Goal: Task Accomplishment & Management: Manage account settings

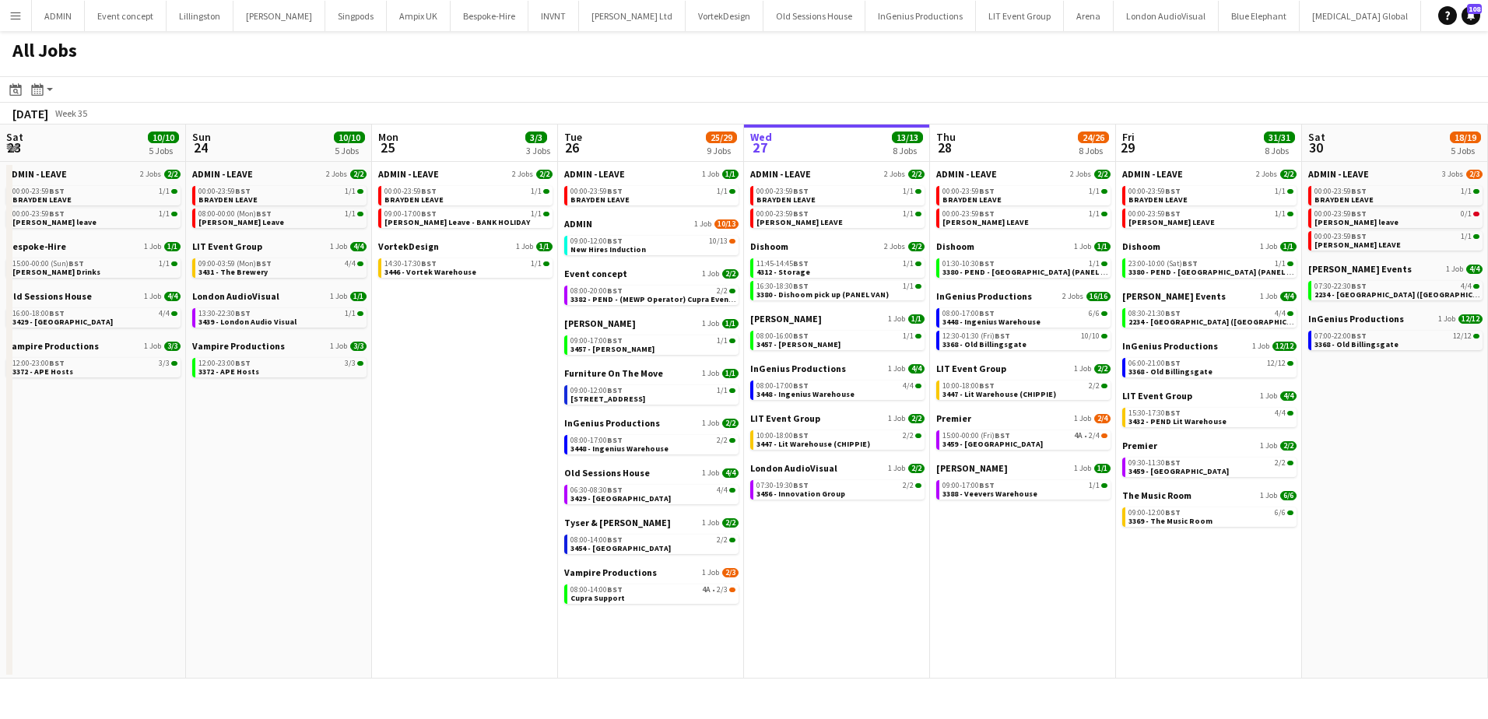
scroll to position [0, 372]
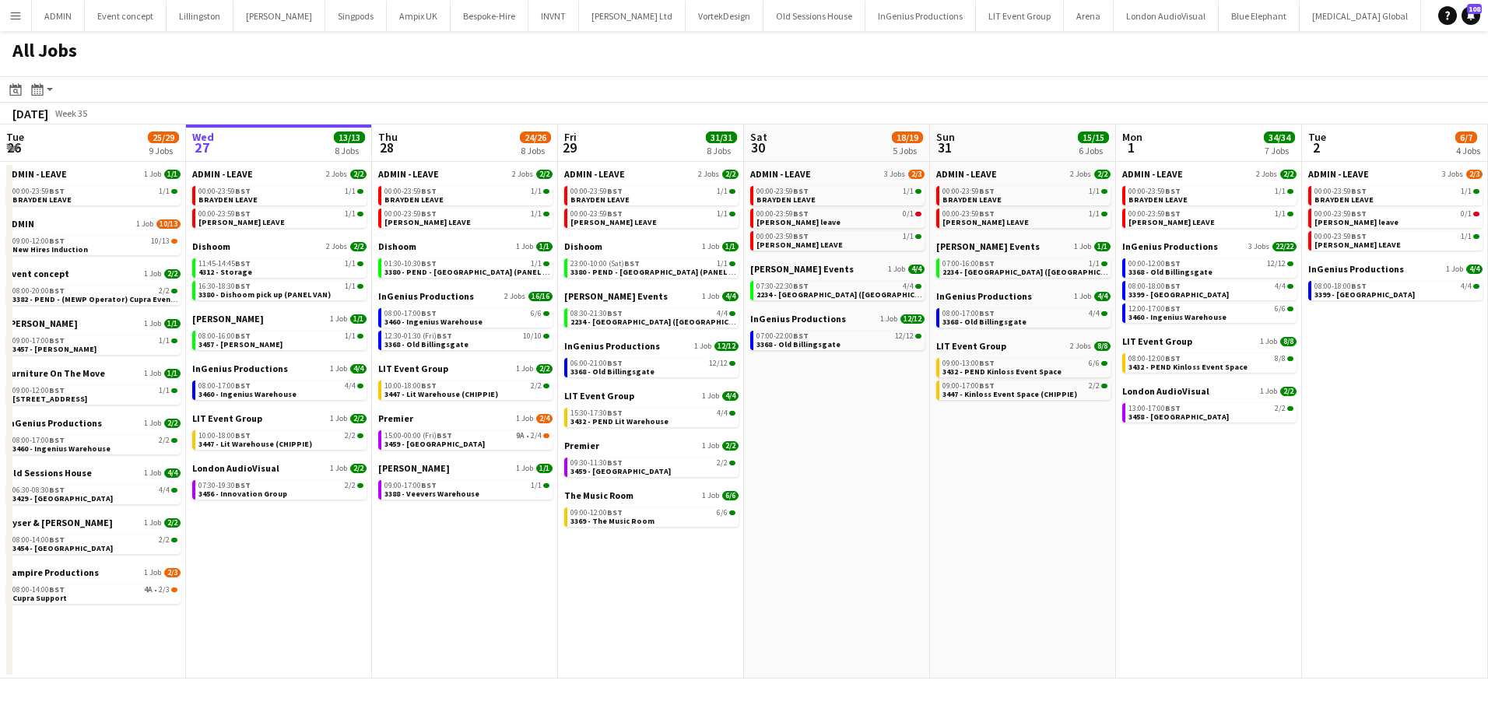
click at [448, 451] on div "Premier 1 Job 2/4 15:00-00:00 (Fri) BST 9A • 2/4 3459 - Ham Yard Hotel" at bounding box center [465, 437] width 174 height 50
click at [448, 447] on span "3459 - [GEOGRAPHIC_DATA]" at bounding box center [434, 444] width 100 height 10
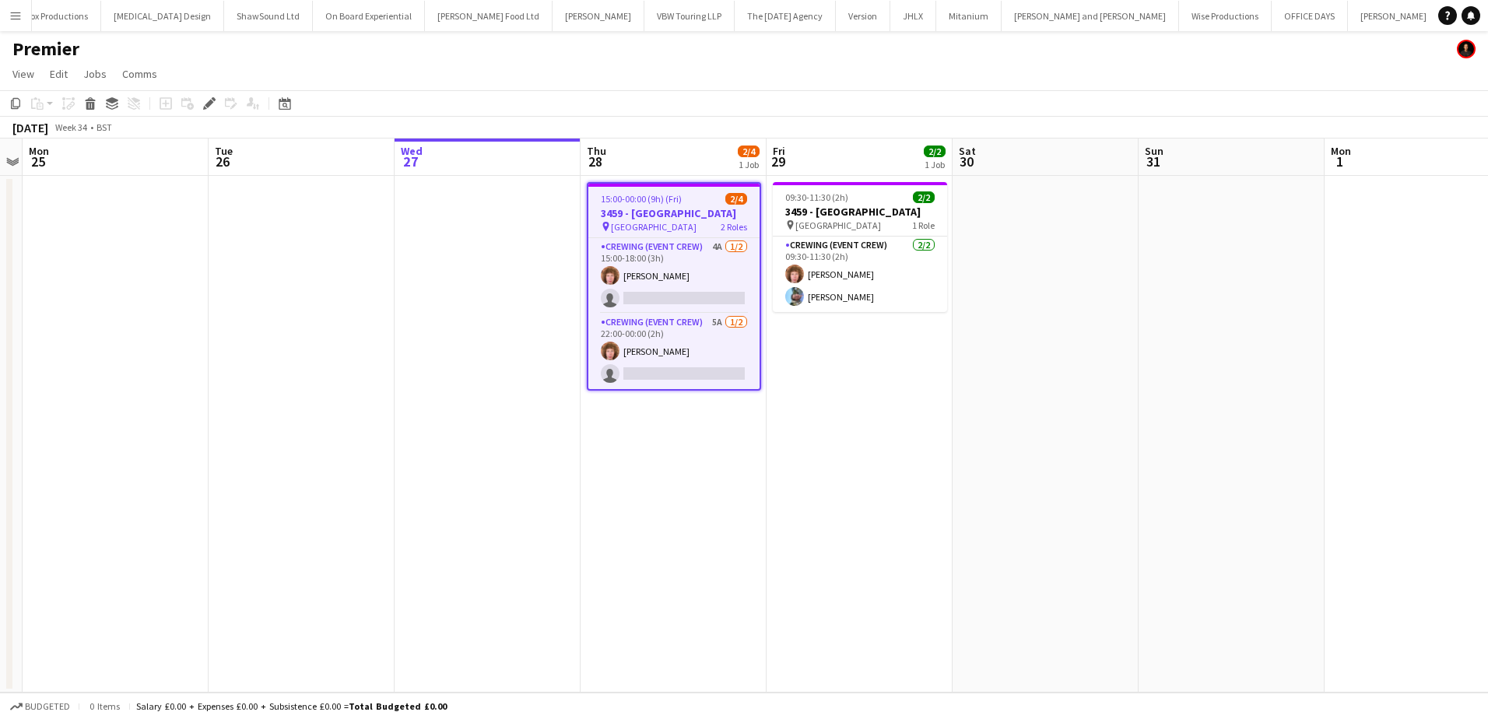
scroll to position [0, 2293]
click at [694, 287] on app-card-role "Crewing (Event Crew) 4A [DATE] 15:00-18:00 (3h) [PERSON_NAME] single-neutral-ac…" at bounding box center [673, 275] width 171 height 75
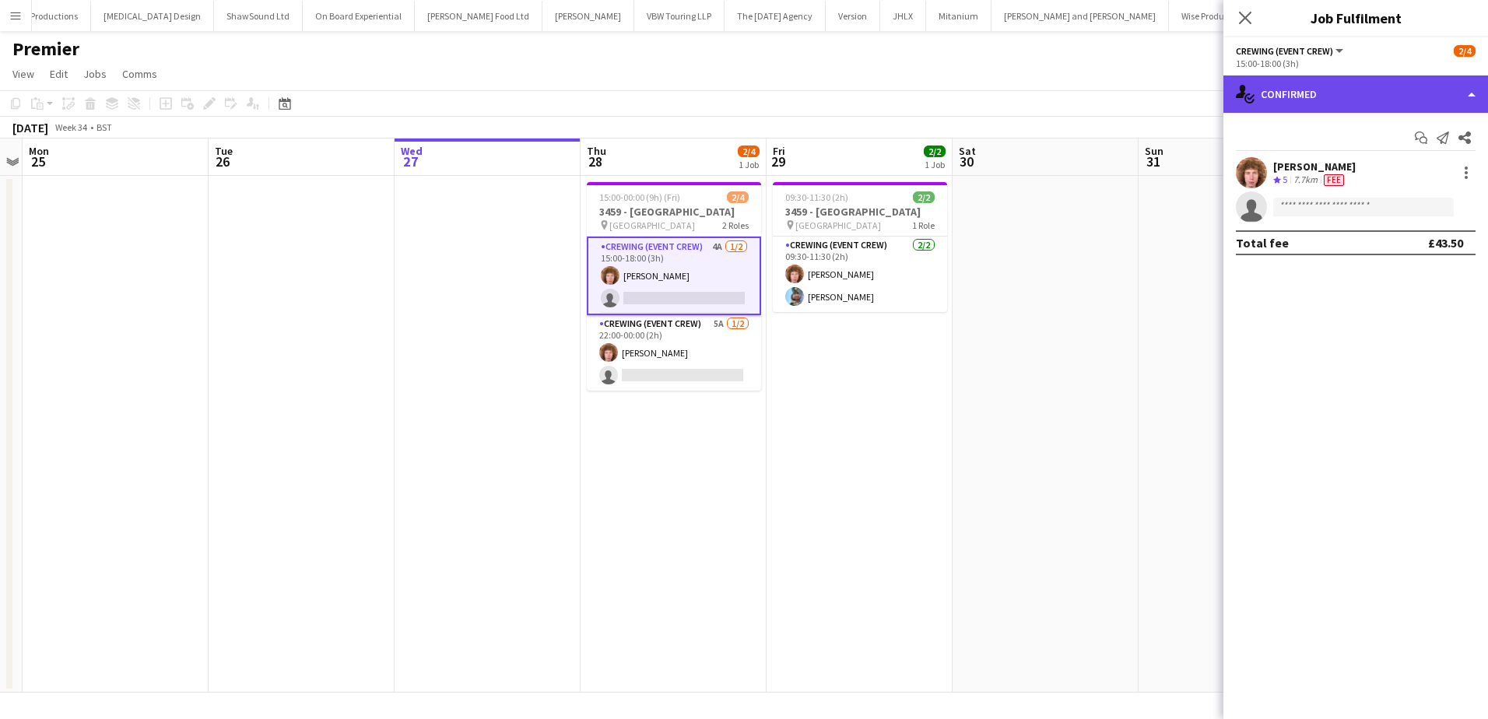
click at [1404, 103] on div "single-neutral-actions-check-2 Confirmed" at bounding box center [1355, 93] width 265 height 37
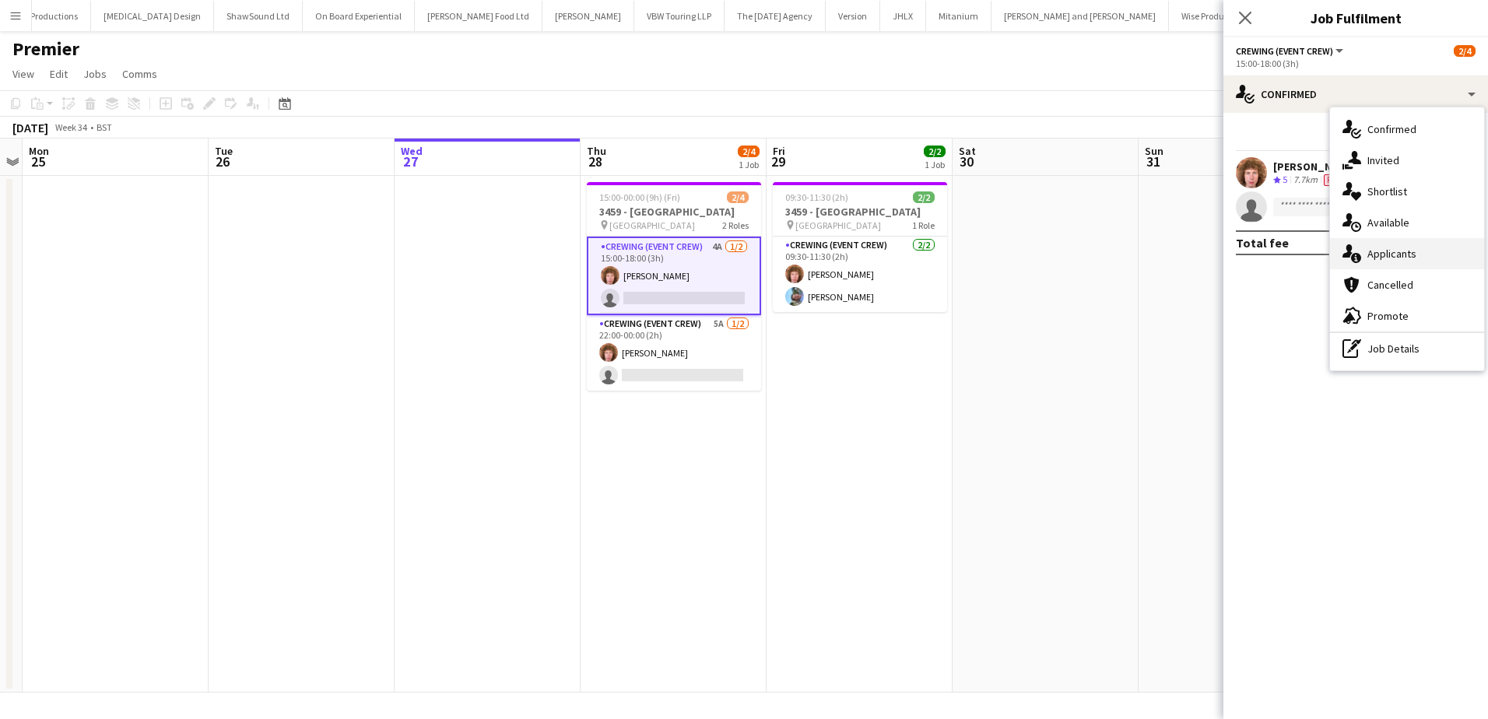
click at [1402, 248] on div "single-neutral-actions-information Applicants" at bounding box center [1407, 253] width 154 height 31
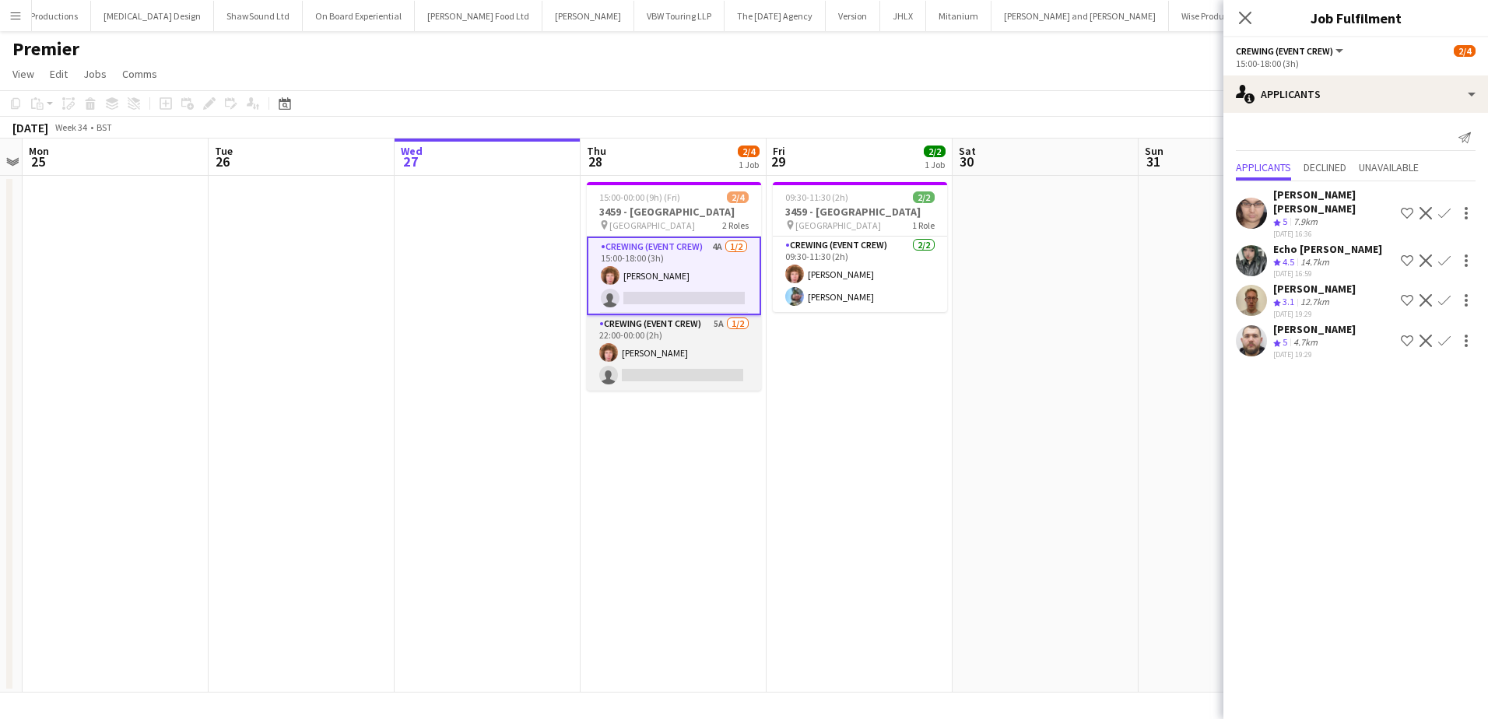
click at [658, 373] on app-card-role "Crewing (Event Crew) 5A [DATE] 22:00-00:00 (2h) [PERSON_NAME] single-neutral-ac…" at bounding box center [674, 352] width 174 height 75
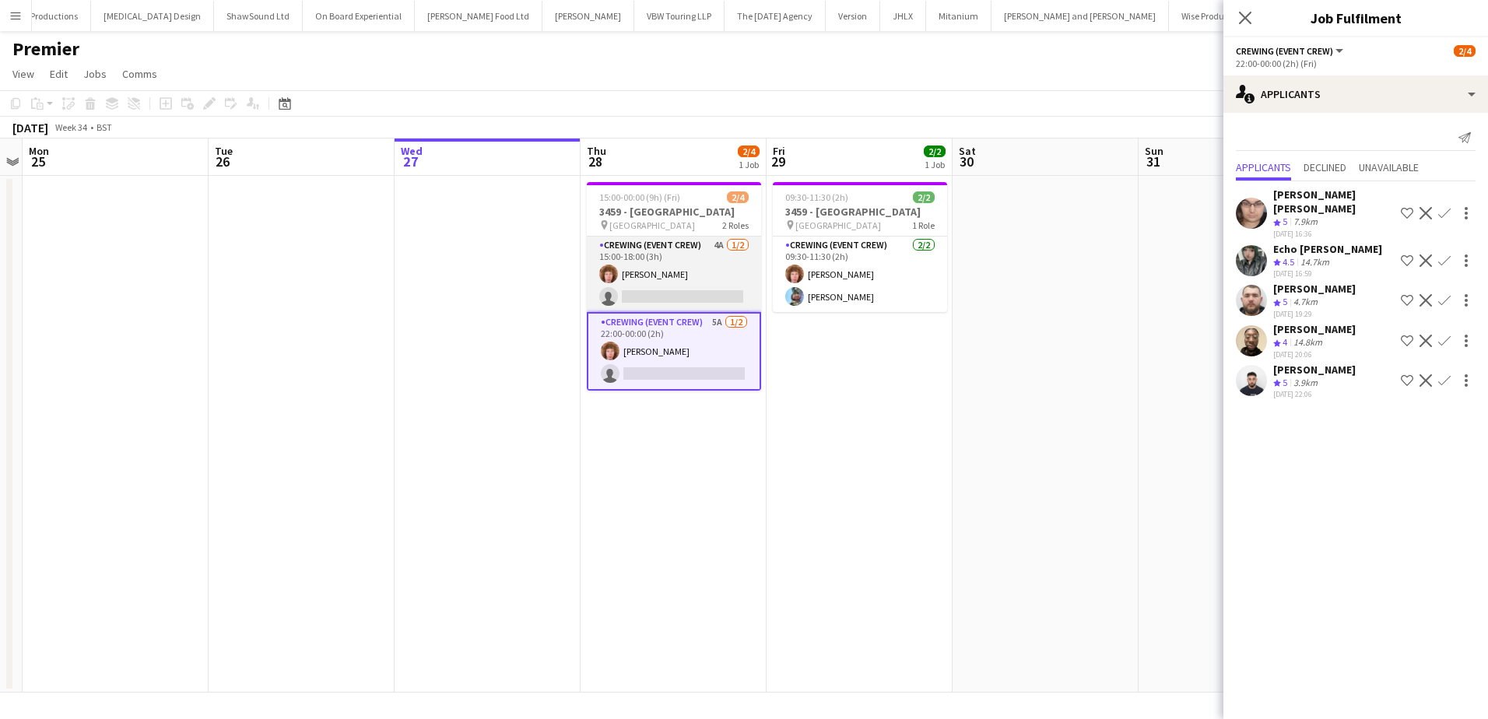
click at [675, 276] on app-card-role "Crewing (Event Crew) 4A [DATE] 15:00-18:00 (3h) [PERSON_NAME] single-neutral-ac…" at bounding box center [674, 274] width 174 height 75
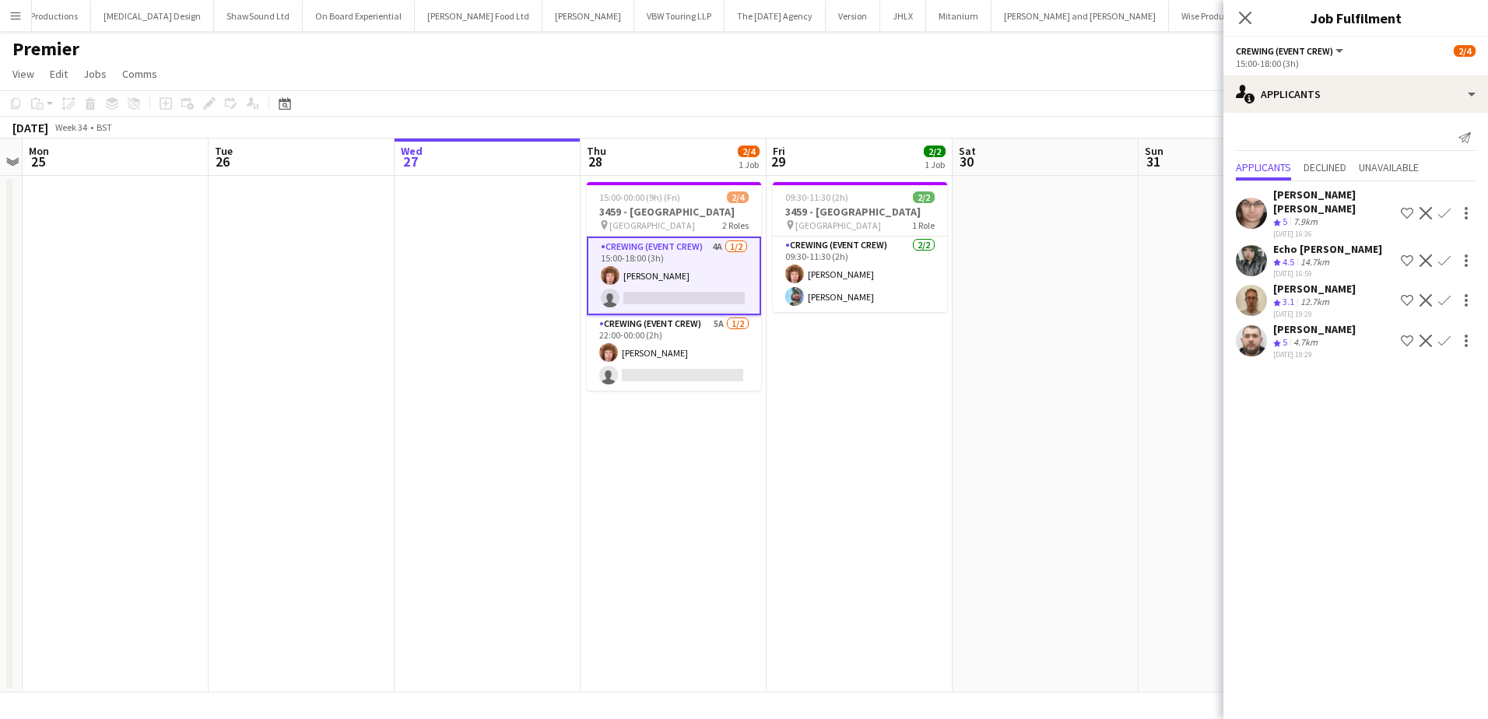
click at [1249, 327] on app-user-avatar at bounding box center [1250, 340] width 31 height 31
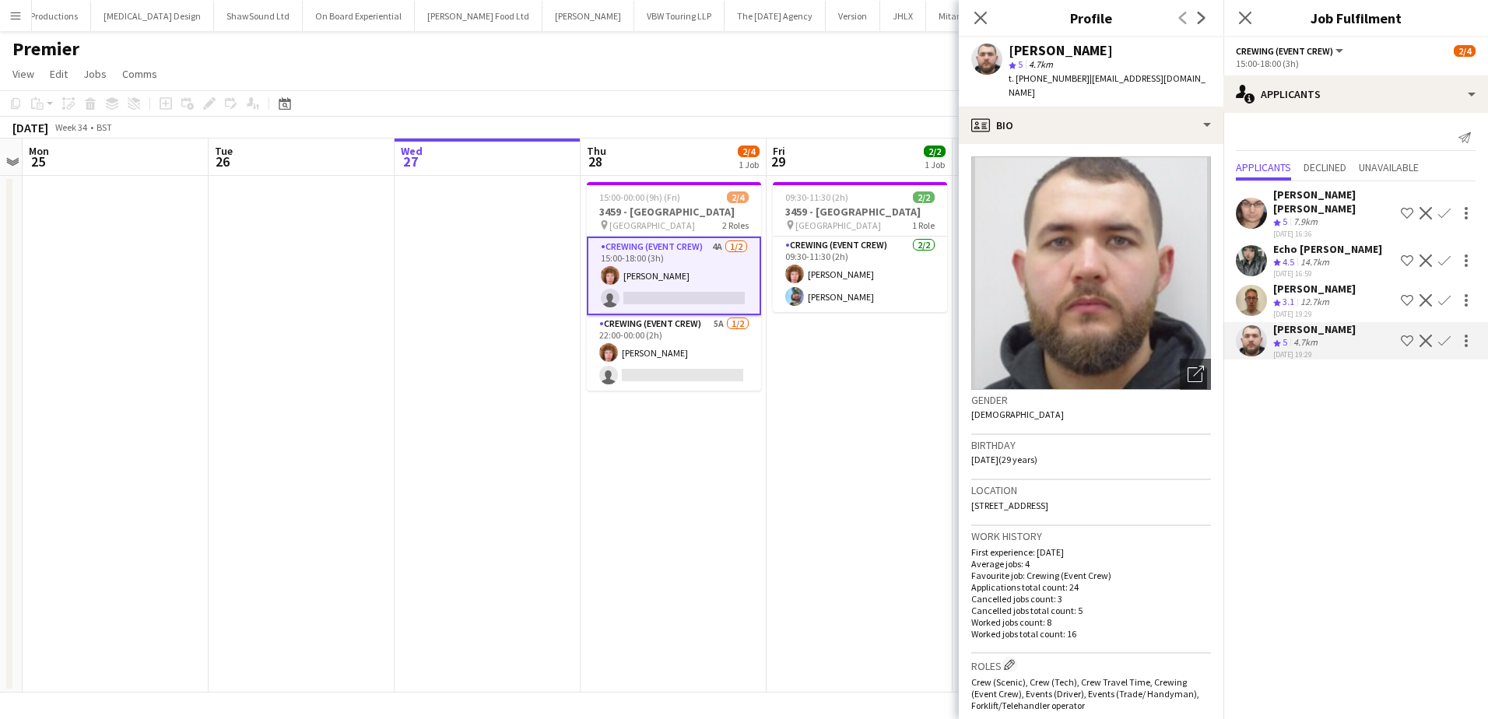
click at [1448, 335] on app-icon "Confirm" at bounding box center [1444, 341] width 12 height 12
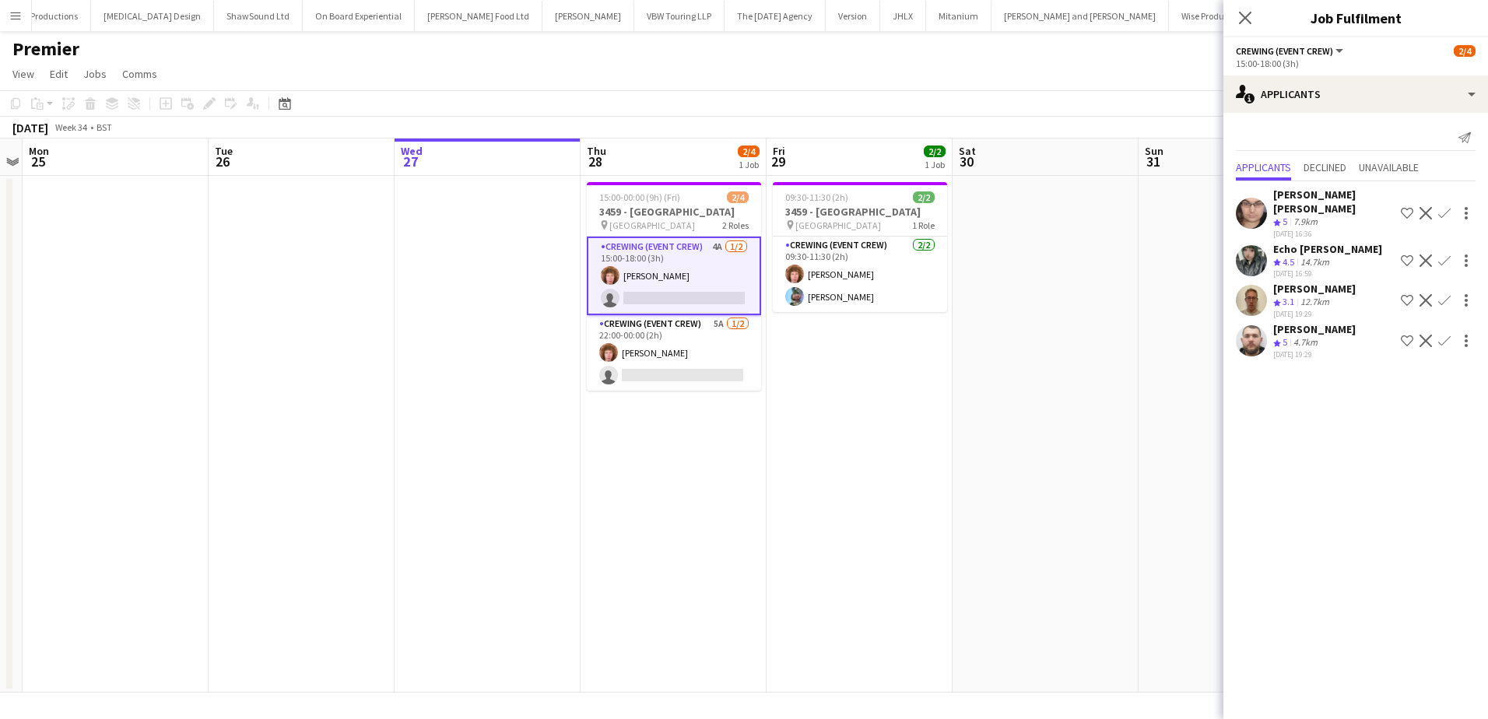
click at [1444, 335] on app-icon "Confirm" at bounding box center [1444, 341] width 12 height 12
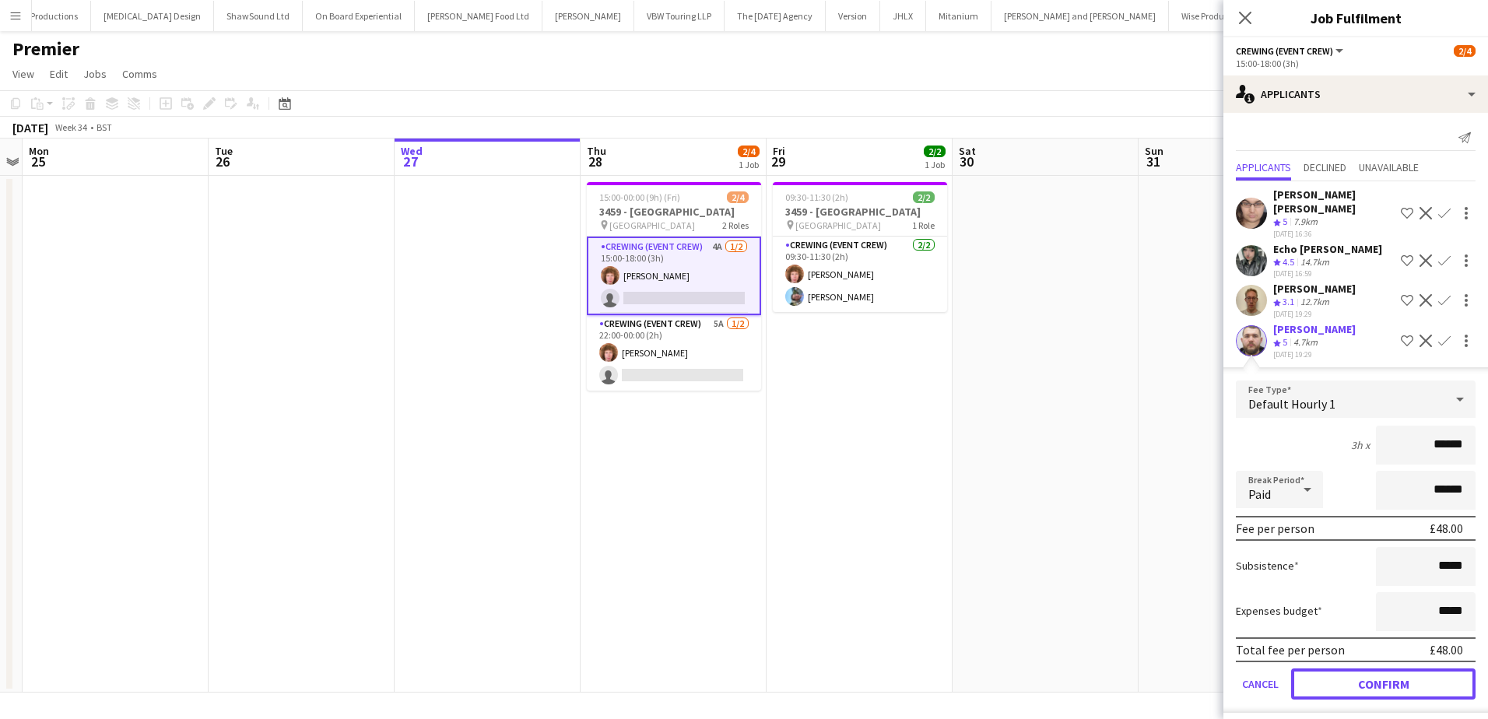
click at [1382, 670] on button "Confirm" at bounding box center [1383, 683] width 184 height 31
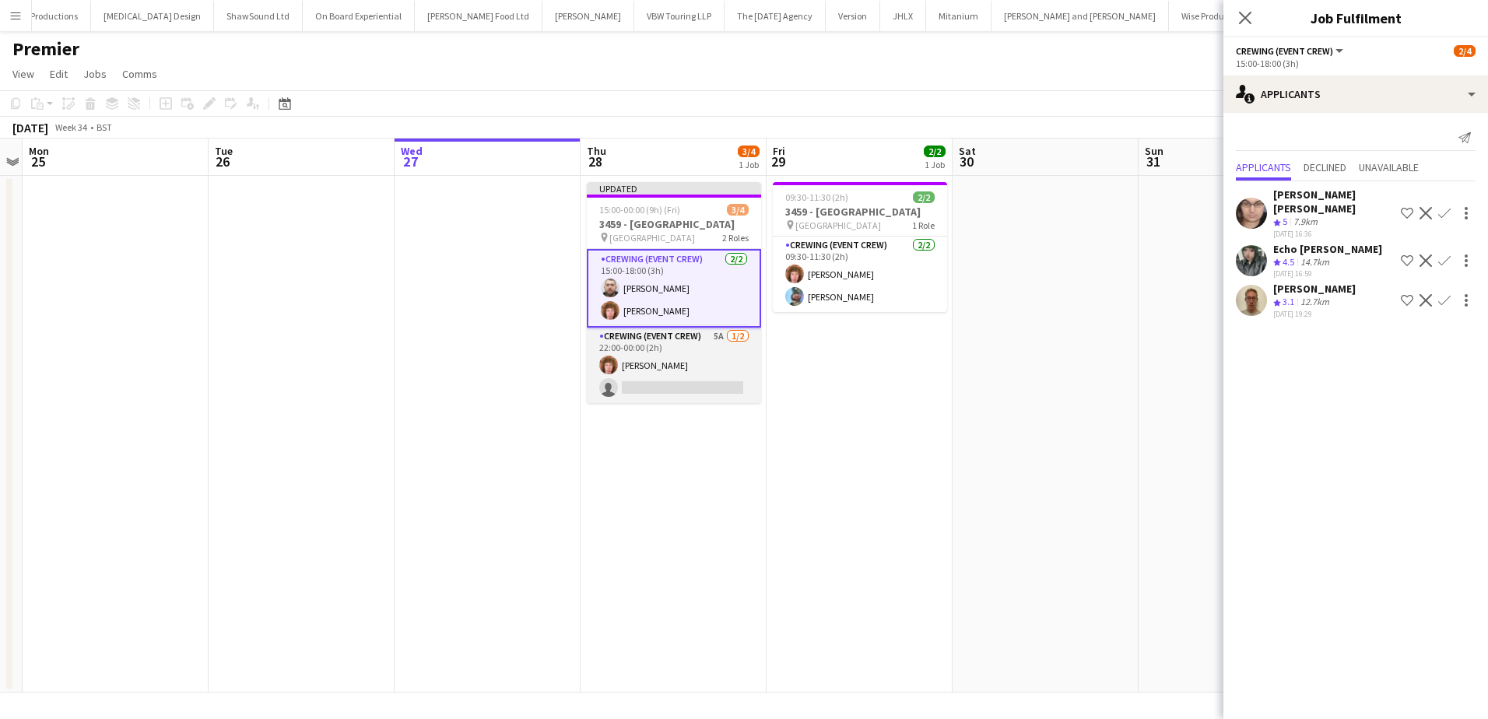
click at [712, 388] on app-card-role "Crewing (Event Crew) 5A [DATE] 22:00-00:00 (2h) [PERSON_NAME] single-neutral-ac…" at bounding box center [674, 365] width 174 height 75
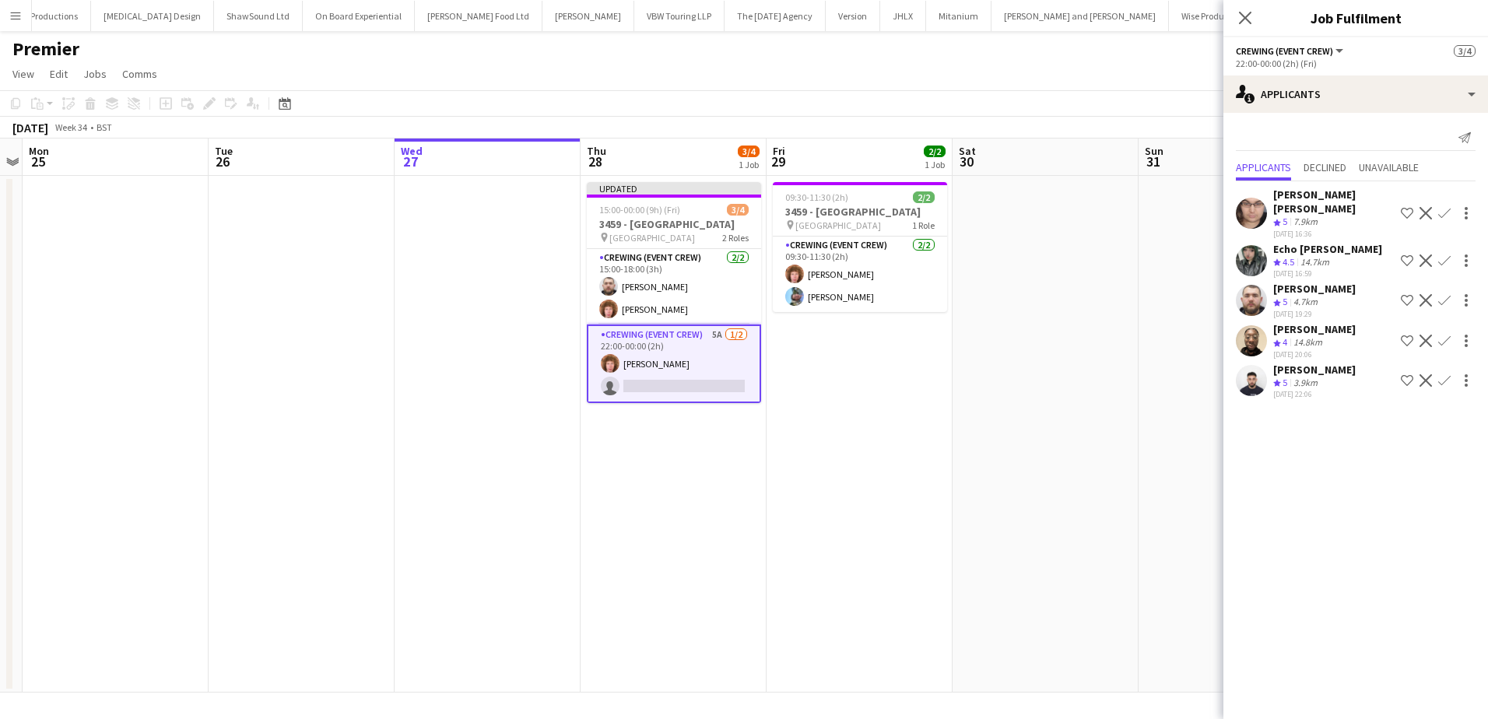
click at [1444, 294] on app-icon "Confirm" at bounding box center [1444, 300] width 12 height 12
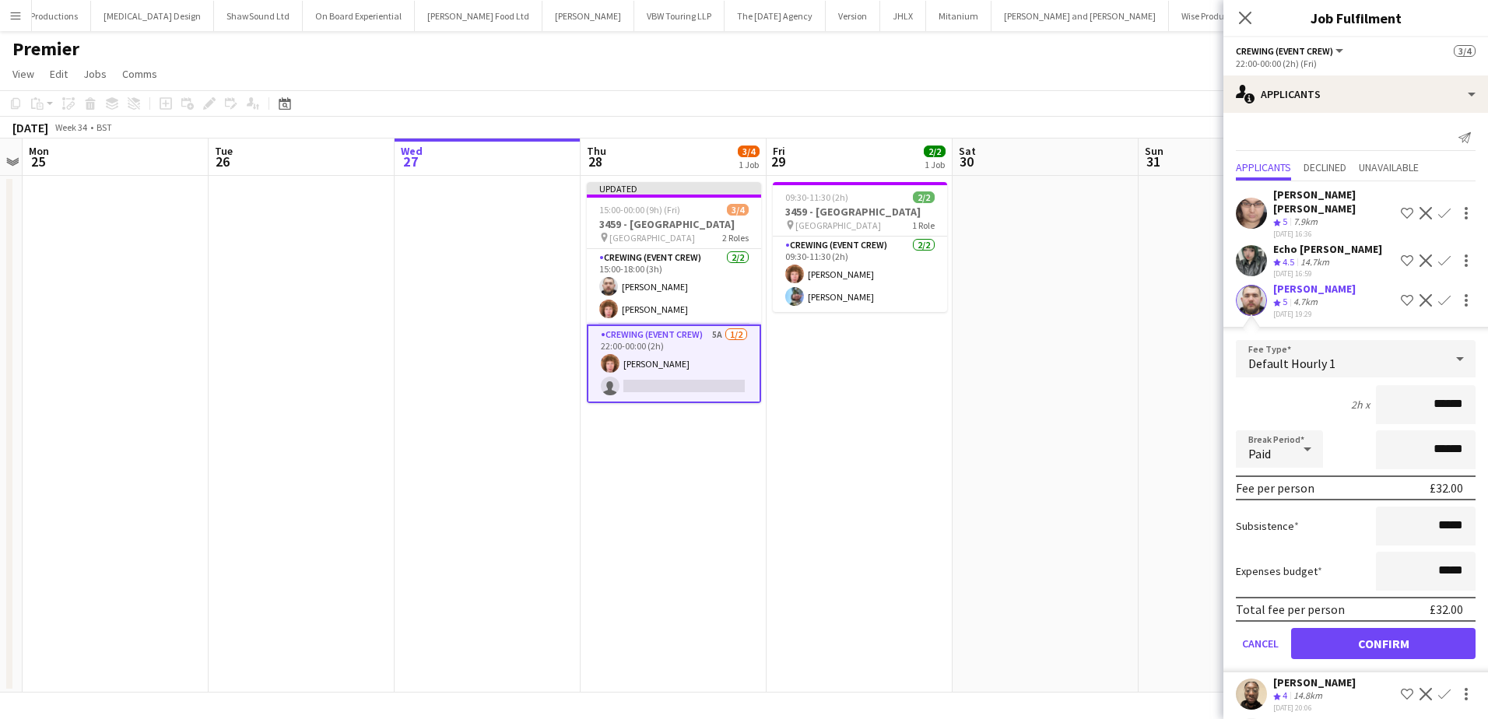
drag, startPoint x: 1401, startPoint y: 388, endPoint x: 1483, endPoint y: 395, distance: 82.0
click at [1483, 395] on mat-expansion-panel "users2 Applicants Send notification Applicants Declined Unavailable [PERSON_NAM…" at bounding box center [1355, 416] width 265 height 606
type input "***"
click at [1422, 628] on button "Confirm" at bounding box center [1383, 643] width 184 height 31
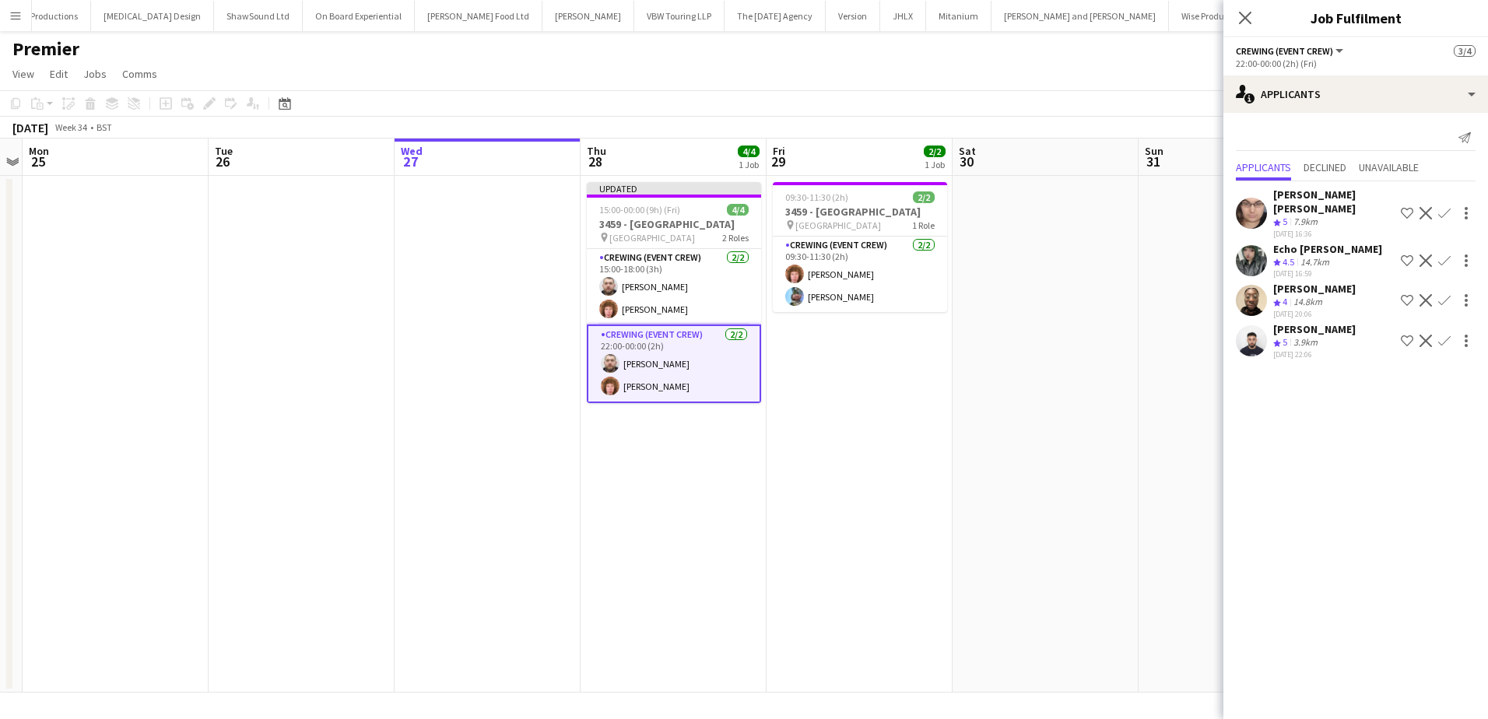
scroll to position [0, 536]
click at [1043, 471] on app-date-cell at bounding box center [1044, 434] width 186 height 517
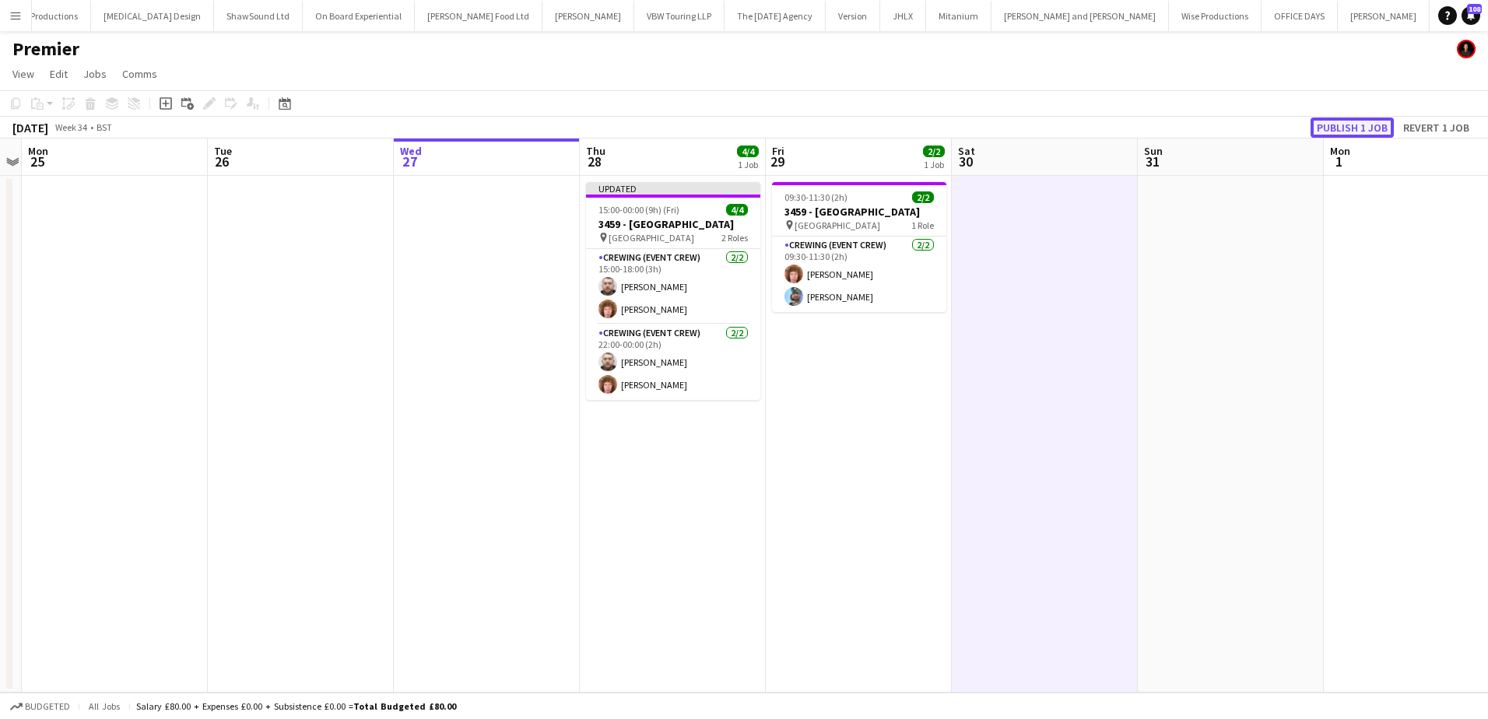
click at [1374, 128] on button "Publish 1 job" at bounding box center [1351, 127] width 83 height 20
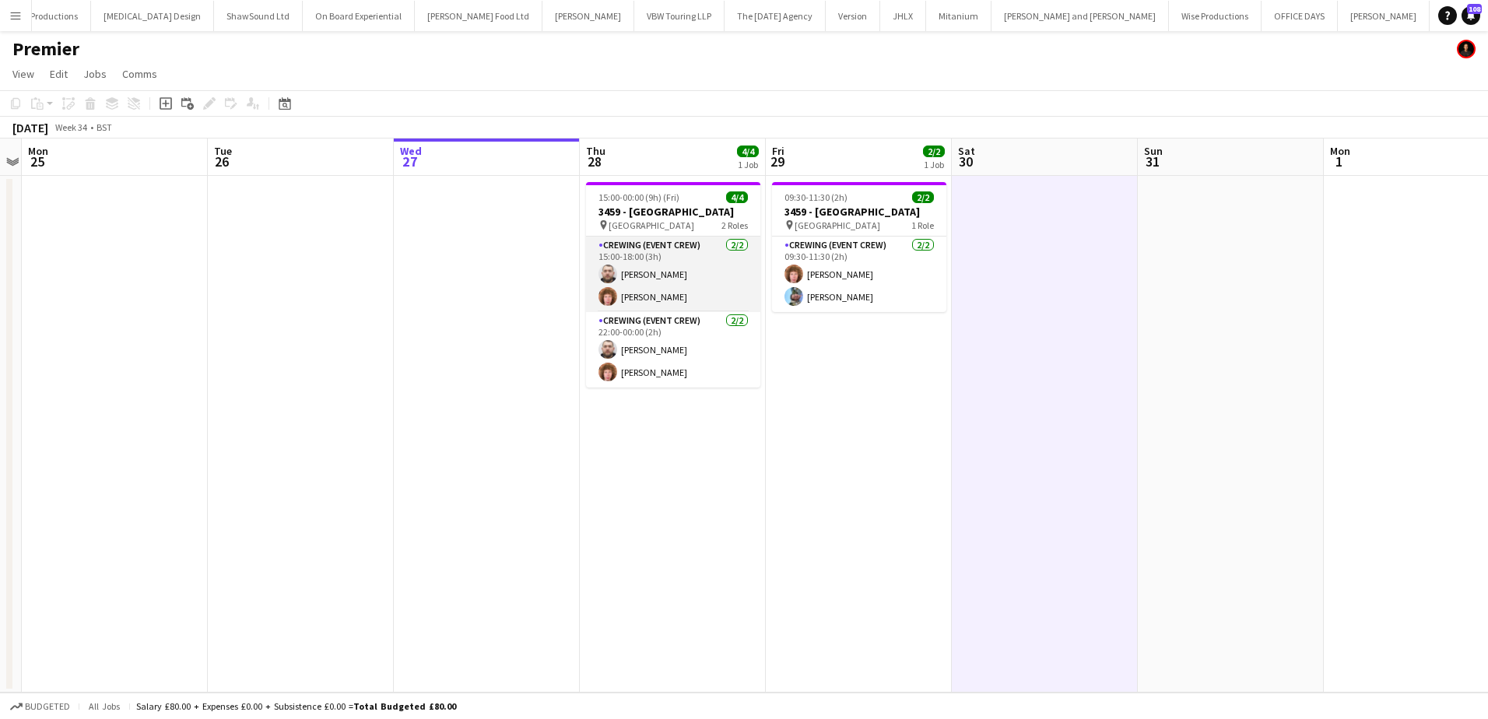
click at [703, 288] on app-card-role "Crewing (Event Crew) [DATE] 15:00-18:00 (3h) [PERSON_NAME] [PERSON_NAME]" at bounding box center [673, 274] width 174 height 75
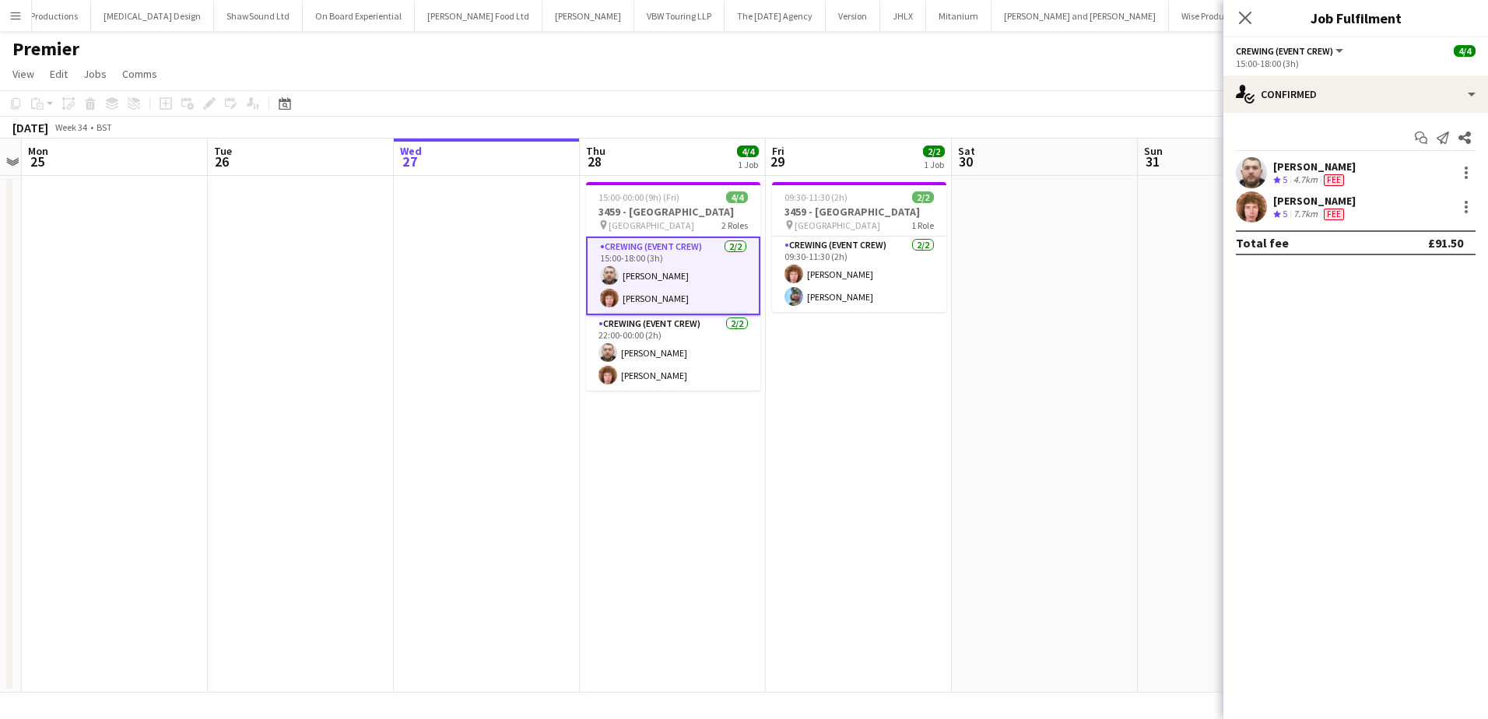
click at [1304, 167] on div "[PERSON_NAME]" at bounding box center [1314, 166] width 82 height 14
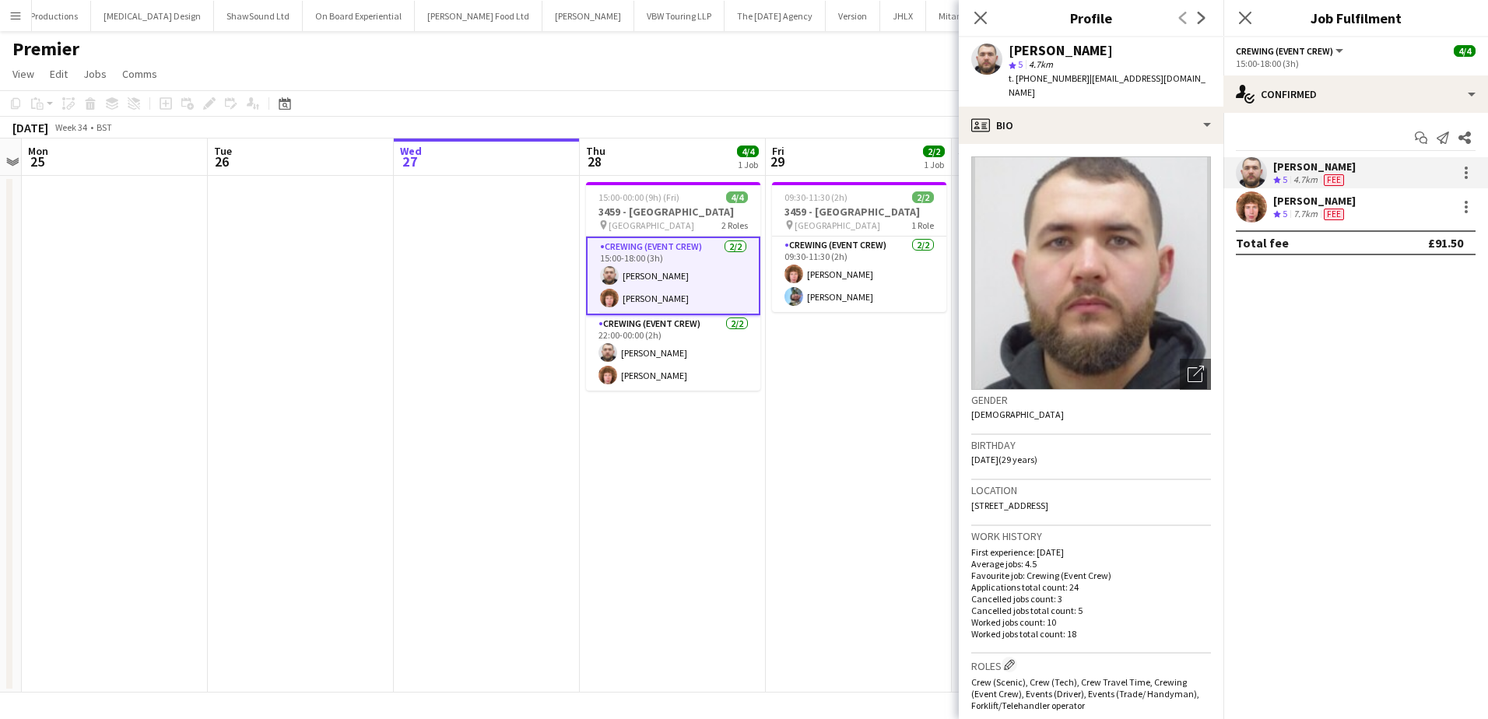
click at [1043, 75] on span "t. [PHONE_NUMBER]" at bounding box center [1048, 78] width 81 height 12
copy span "447884472007"
click at [1294, 213] on div "7.7km" at bounding box center [1305, 214] width 30 height 13
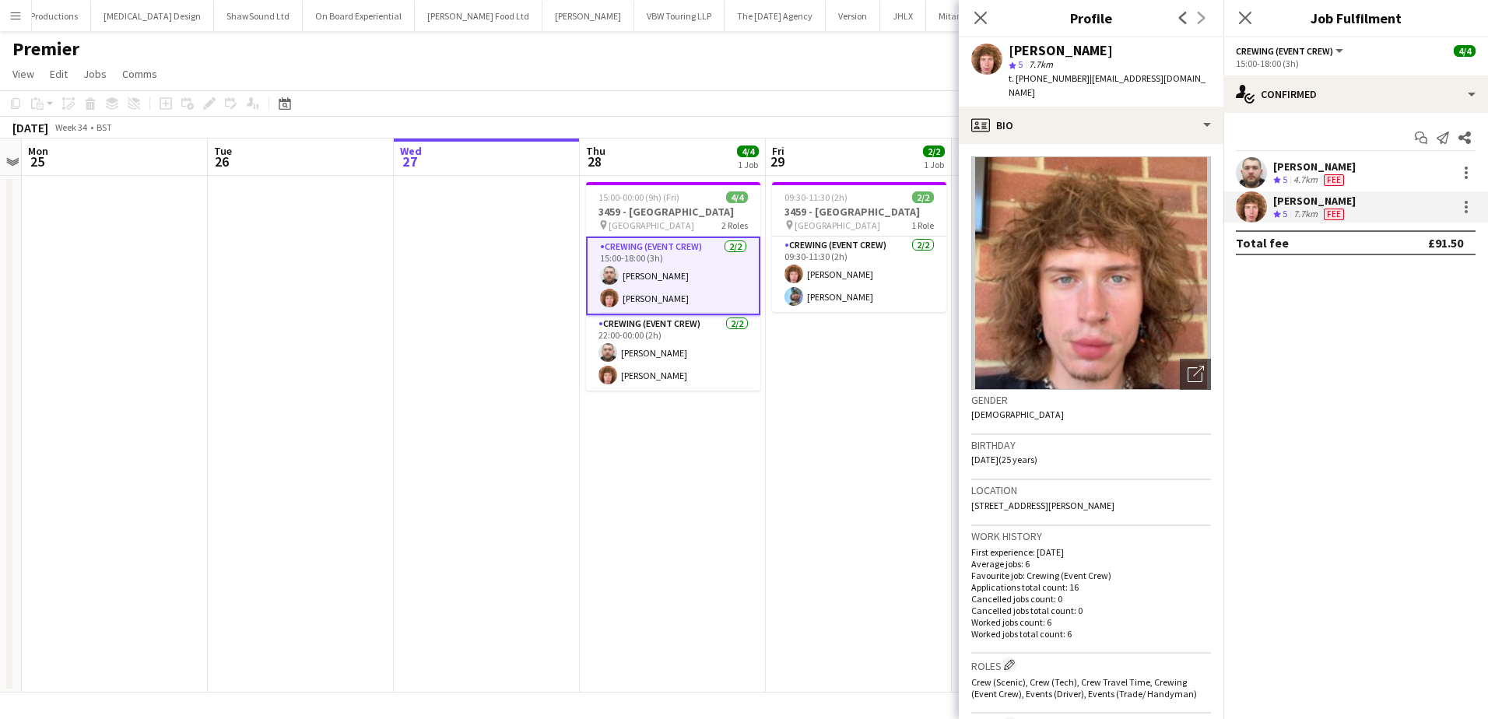
click at [1036, 81] on span "t. [PHONE_NUMBER]" at bounding box center [1048, 78] width 81 height 12
copy span "447856772665"
click at [861, 282] on app-card-role "Crewing (Event Crew) [DATE] 09:30-11:30 (2h) [PERSON_NAME] [PERSON_NAME]" at bounding box center [859, 274] width 174 height 75
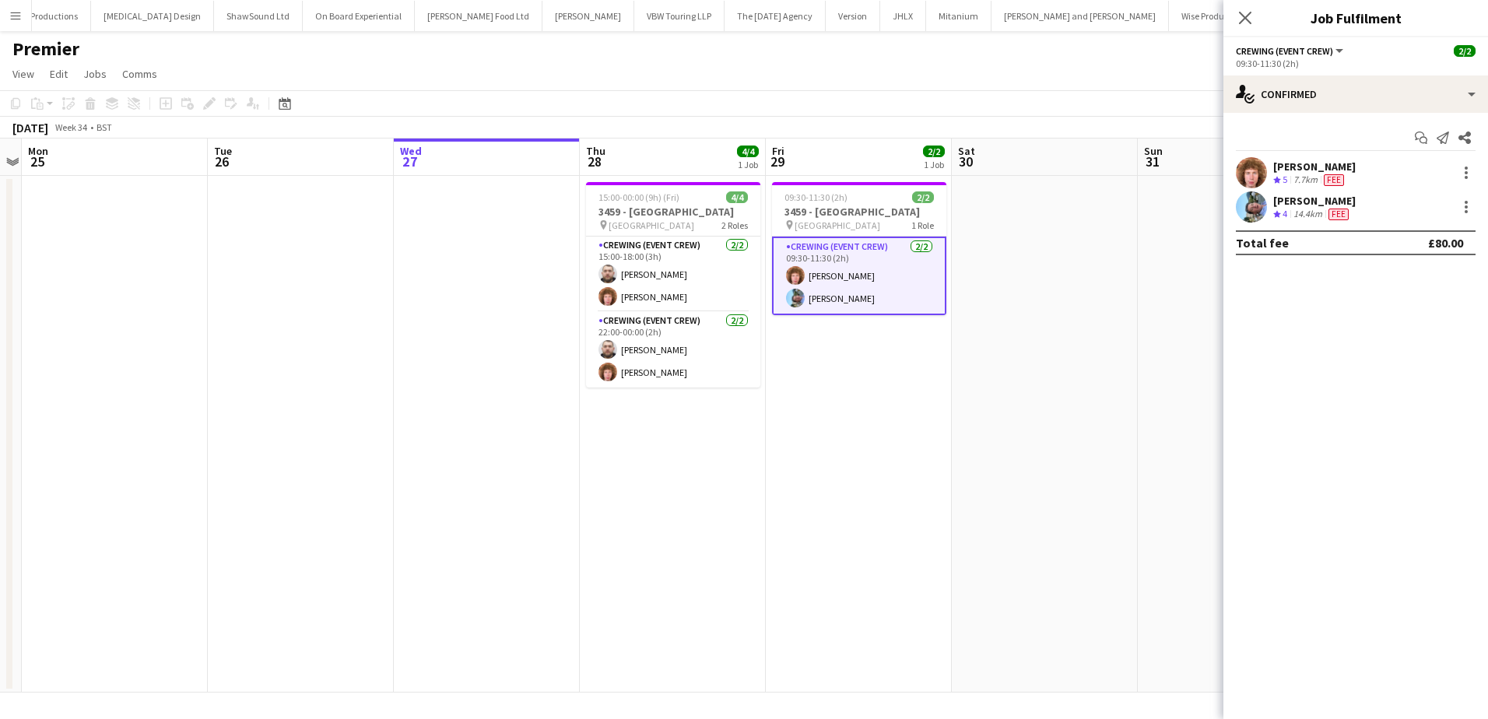
click at [1295, 206] on div "[PERSON_NAME]" at bounding box center [1314, 201] width 82 height 14
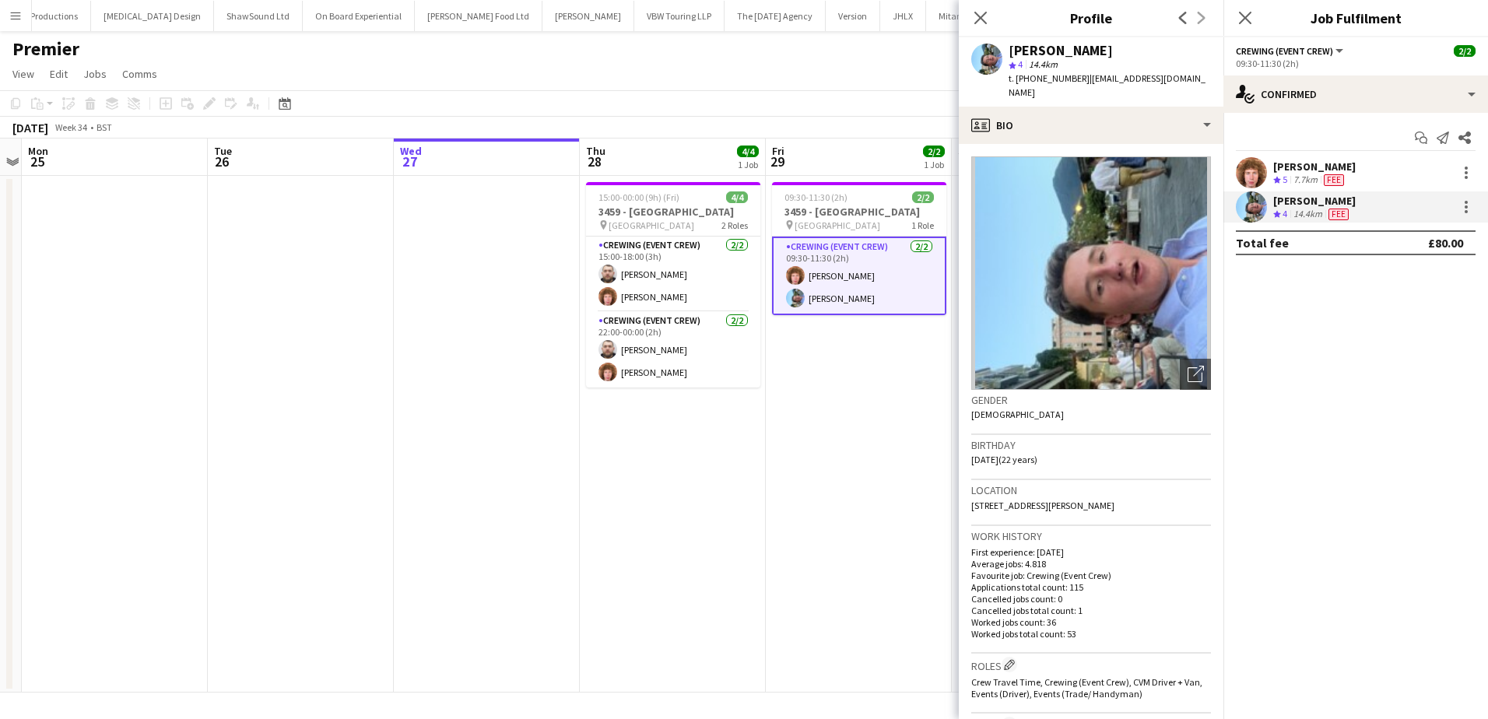
click at [1061, 76] on span "t. [PHONE_NUMBER]" at bounding box center [1048, 78] width 81 height 12
copy span "447362728112"
drag, startPoint x: 424, startPoint y: 360, endPoint x: 423, endPoint y: 345, distance: 15.6
click at [423, 360] on app-date-cell at bounding box center [487, 434] width 186 height 517
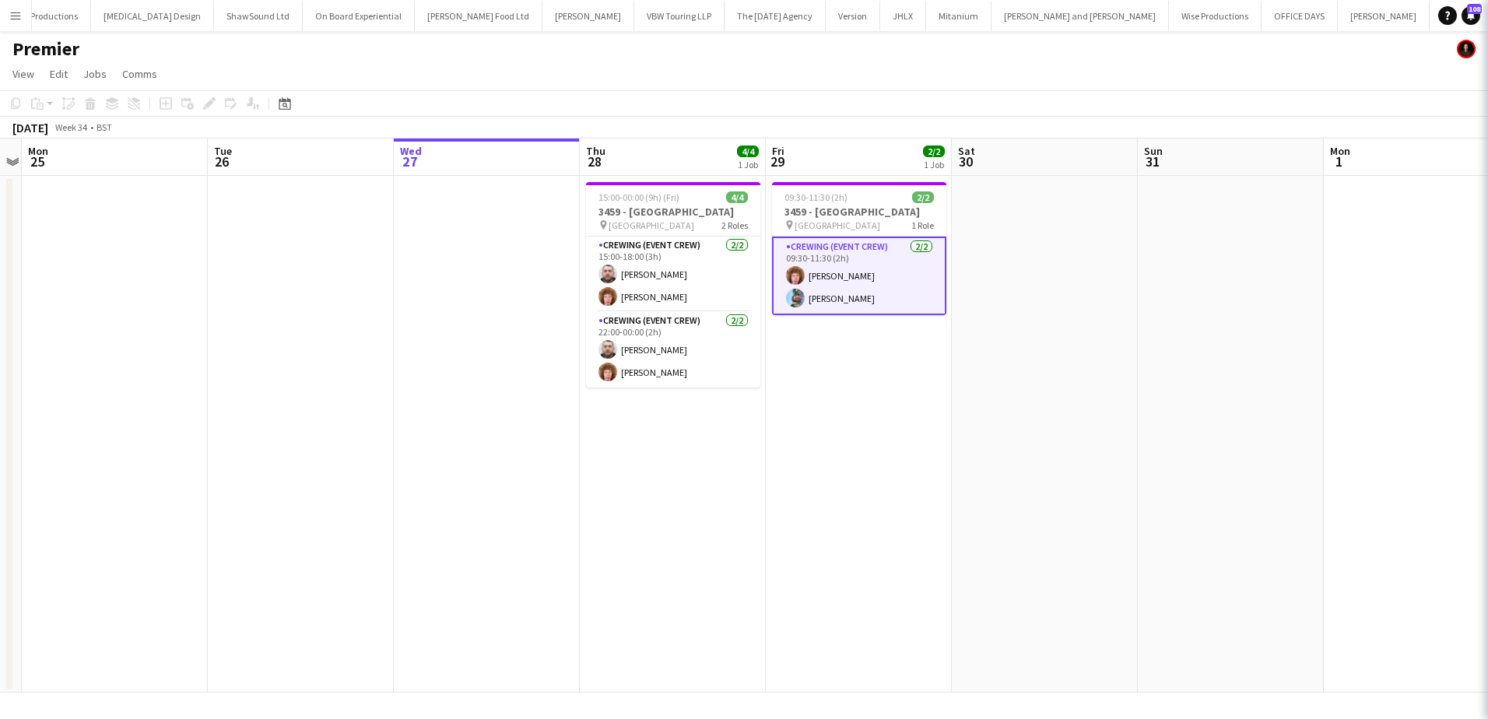
scroll to position [0, 537]
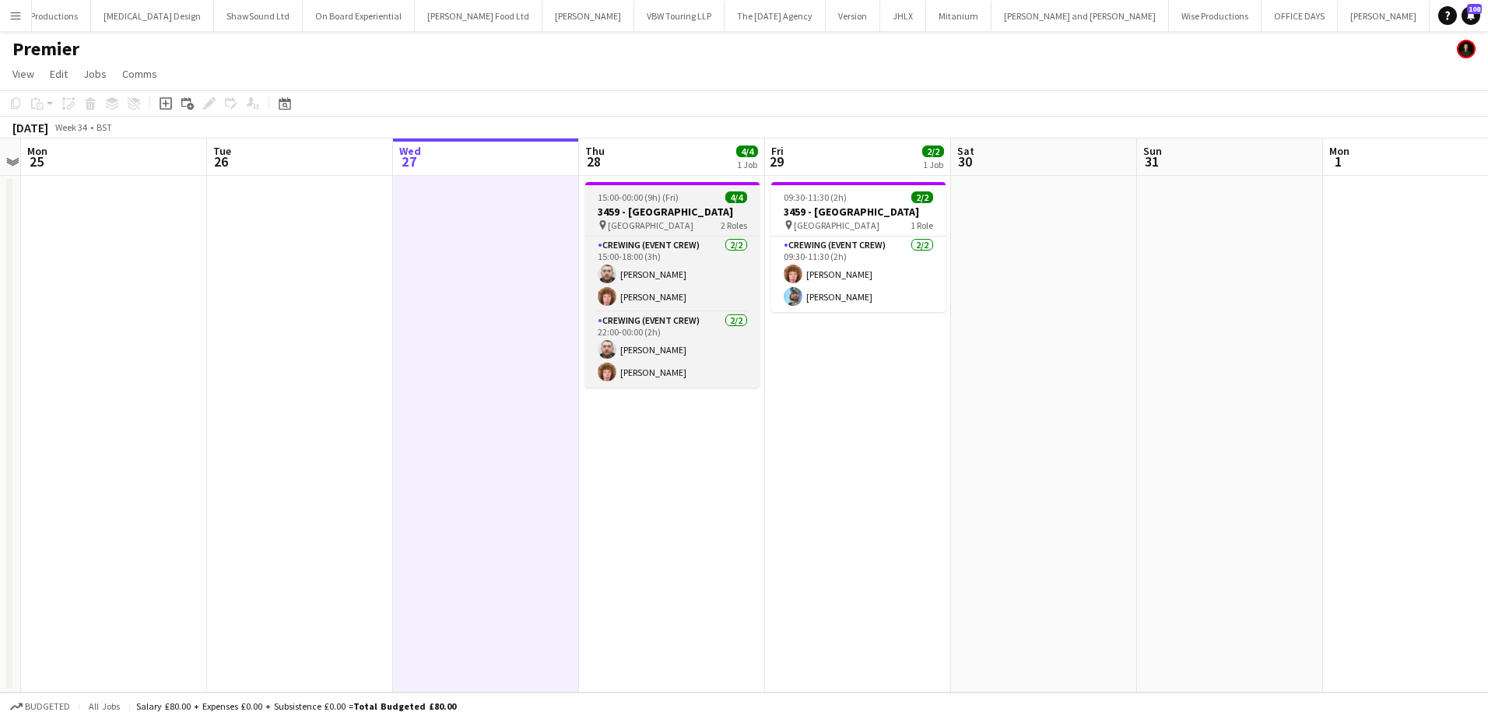
click at [632, 209] on h3 "3459 - [GEOGRAPHIC_DATA]" at bounding box center [672, 212] width 174 height 14
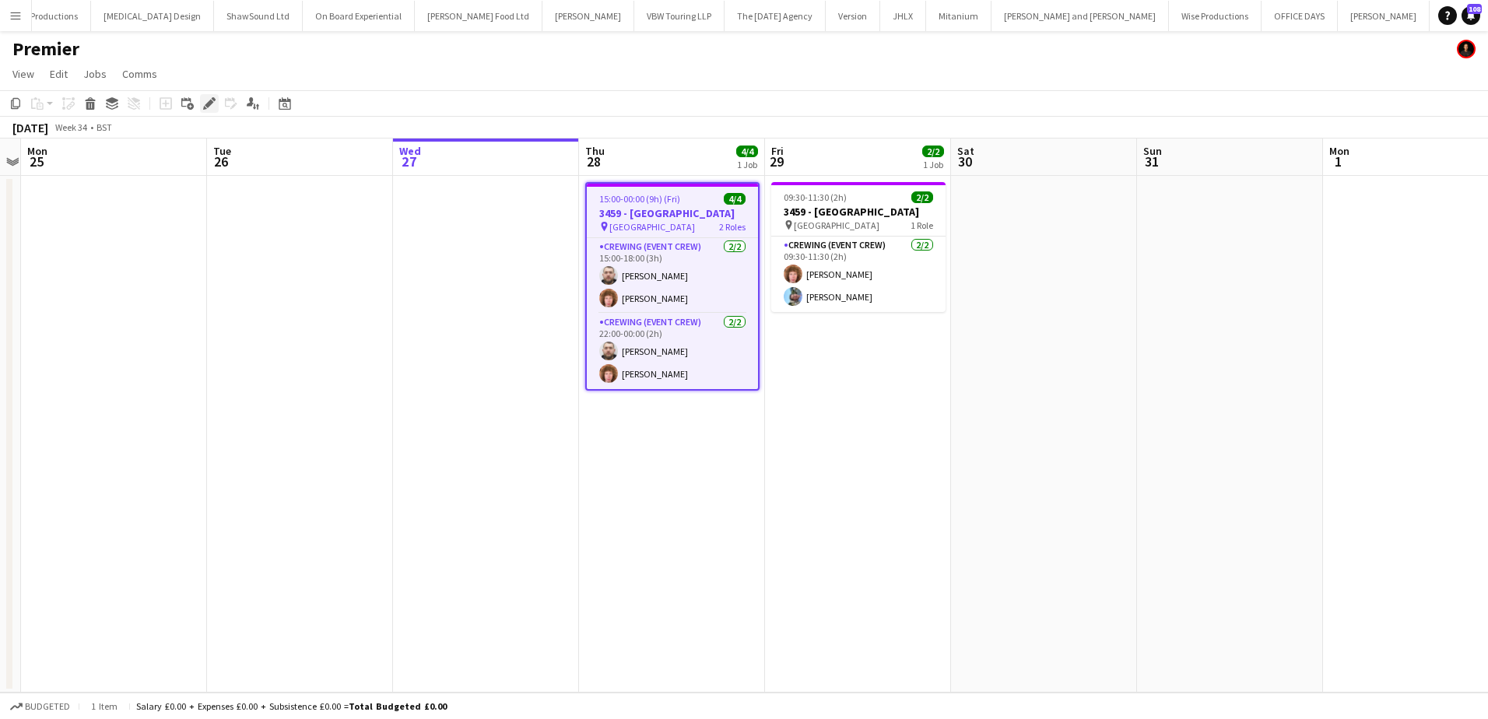
click at [211, 110] on div "Edit" at bounding box center [209, 103] width 19 height 19
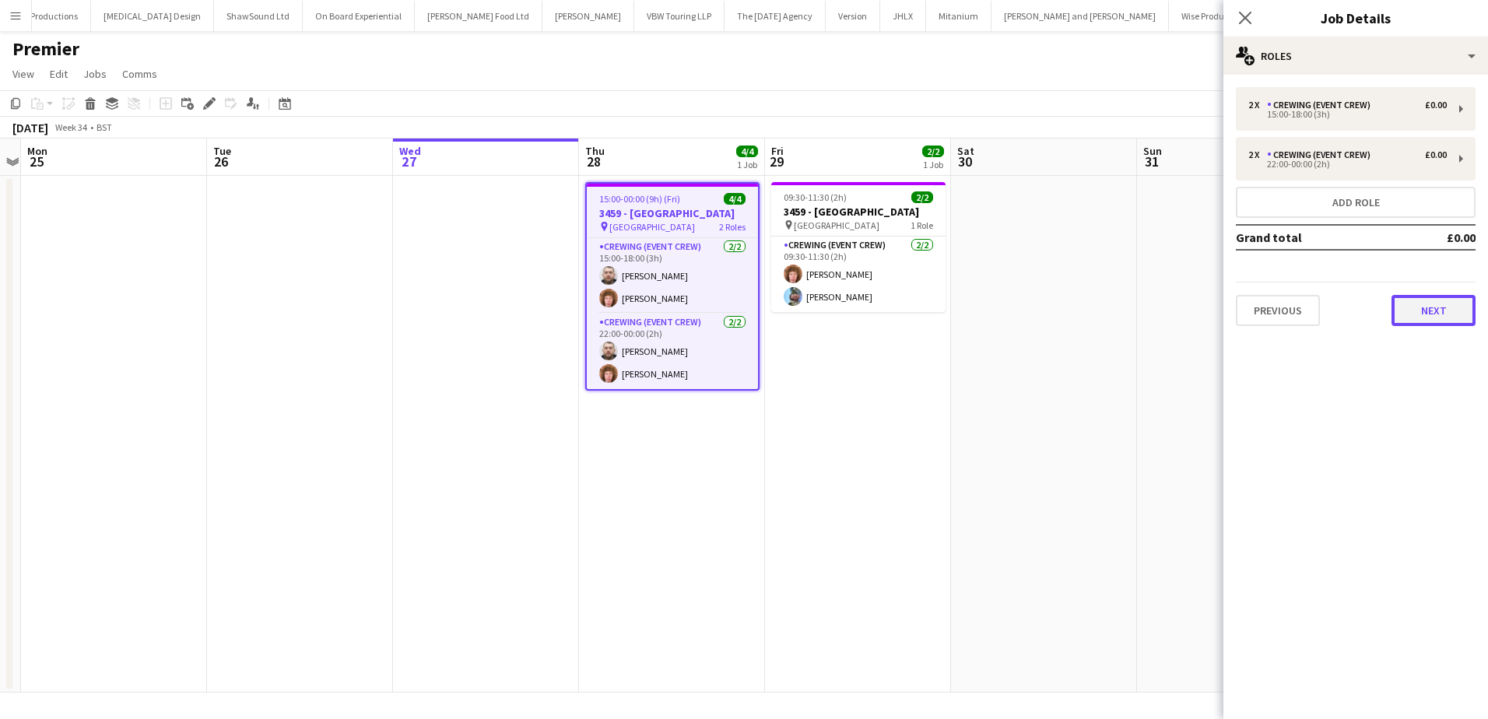
click at [1420, 315] on button "Next" at bounding box center [1433, 310] width 84 height 31
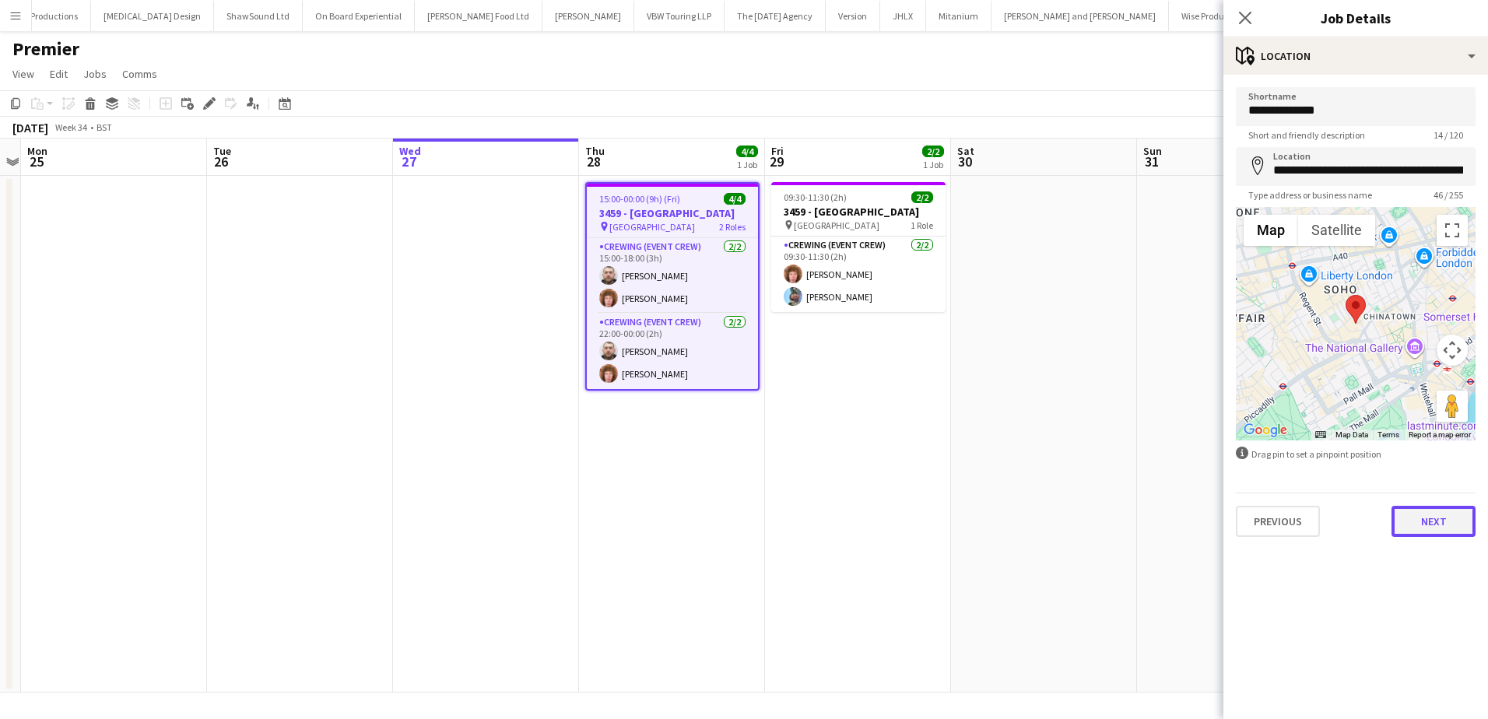
click at [1440, 522] on button "Next" at bounding box center [1433, 521] width 84 height 31
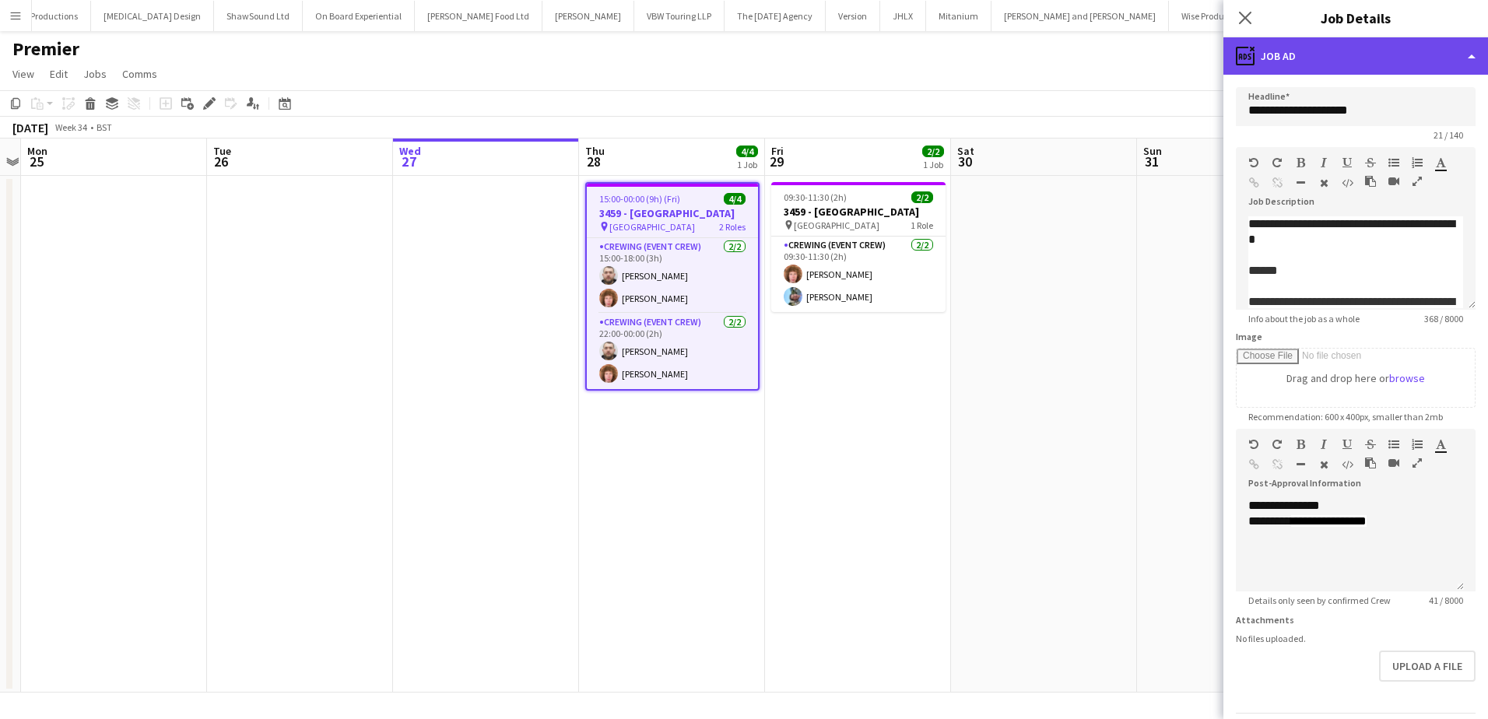
click at [1434, 50] on div "ads-window Job Ad" at bounding box center [1355, 55] width 265 height 37
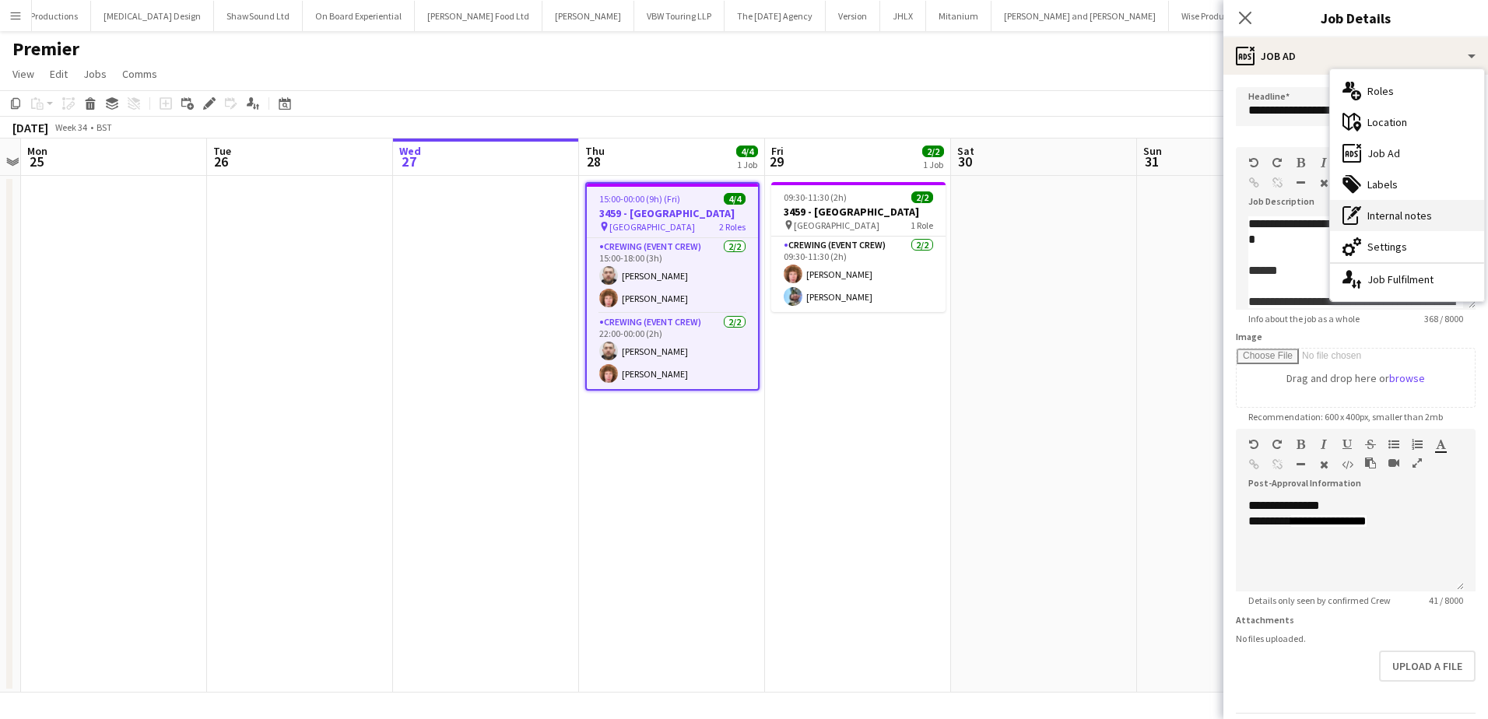
click at [1405, 211] on div "pen-write Internal notes" at bounding box center [1407, 215] width 154 height 31
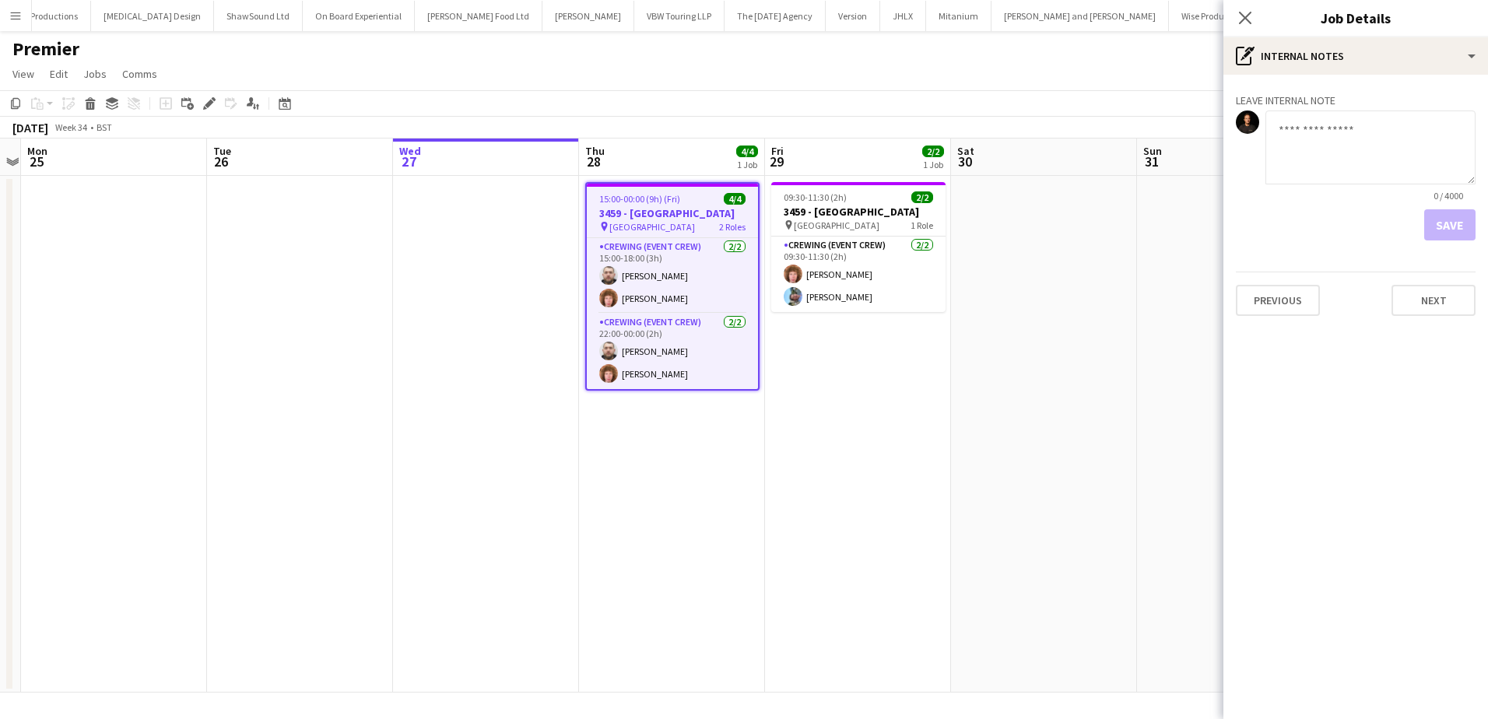
click at [1302, 168] on textarea at bounding box center [1370, 147] width 210 height 74
paste textarea "**********"
type textarea "**********"
click at [1447, 226] on button "Save" at bounding box center [1449, 224] width 51 height 31
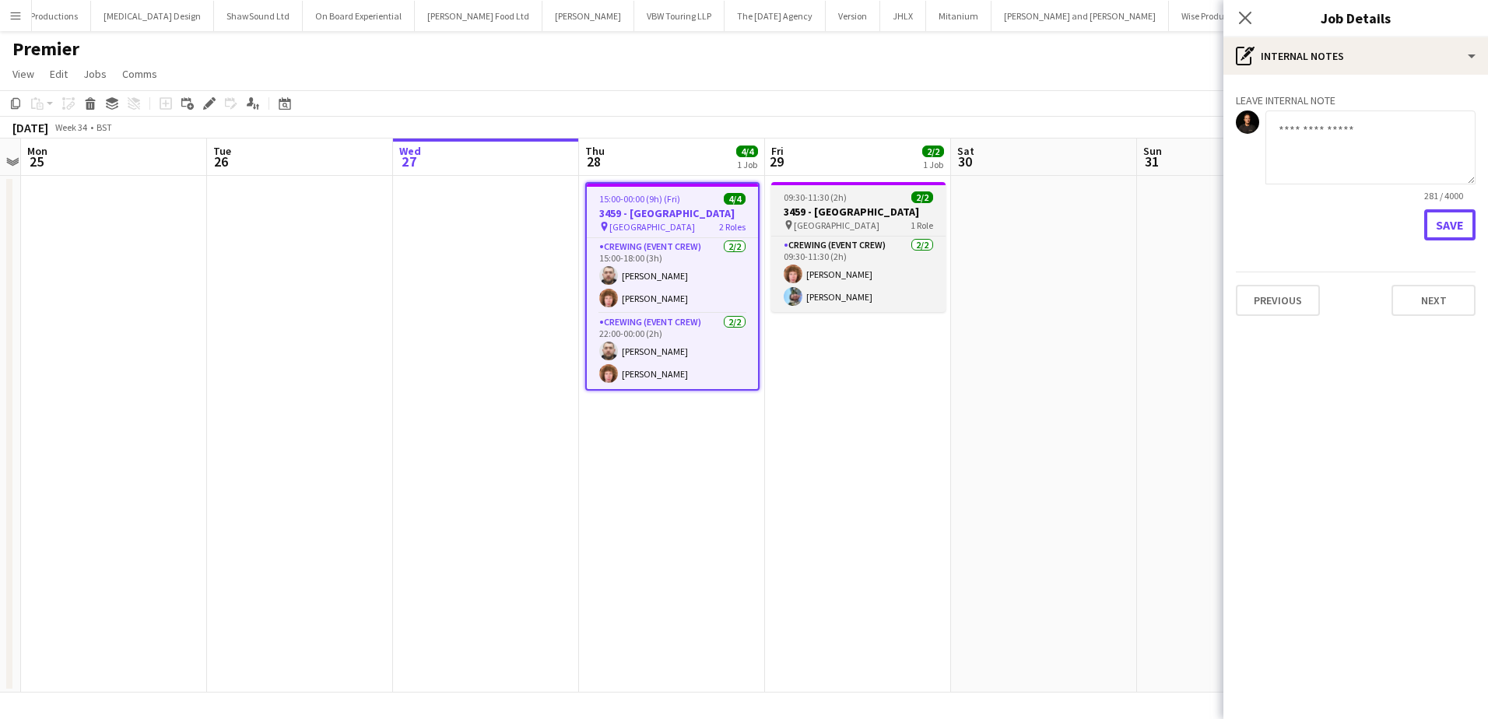
scroll to position [0, 0]
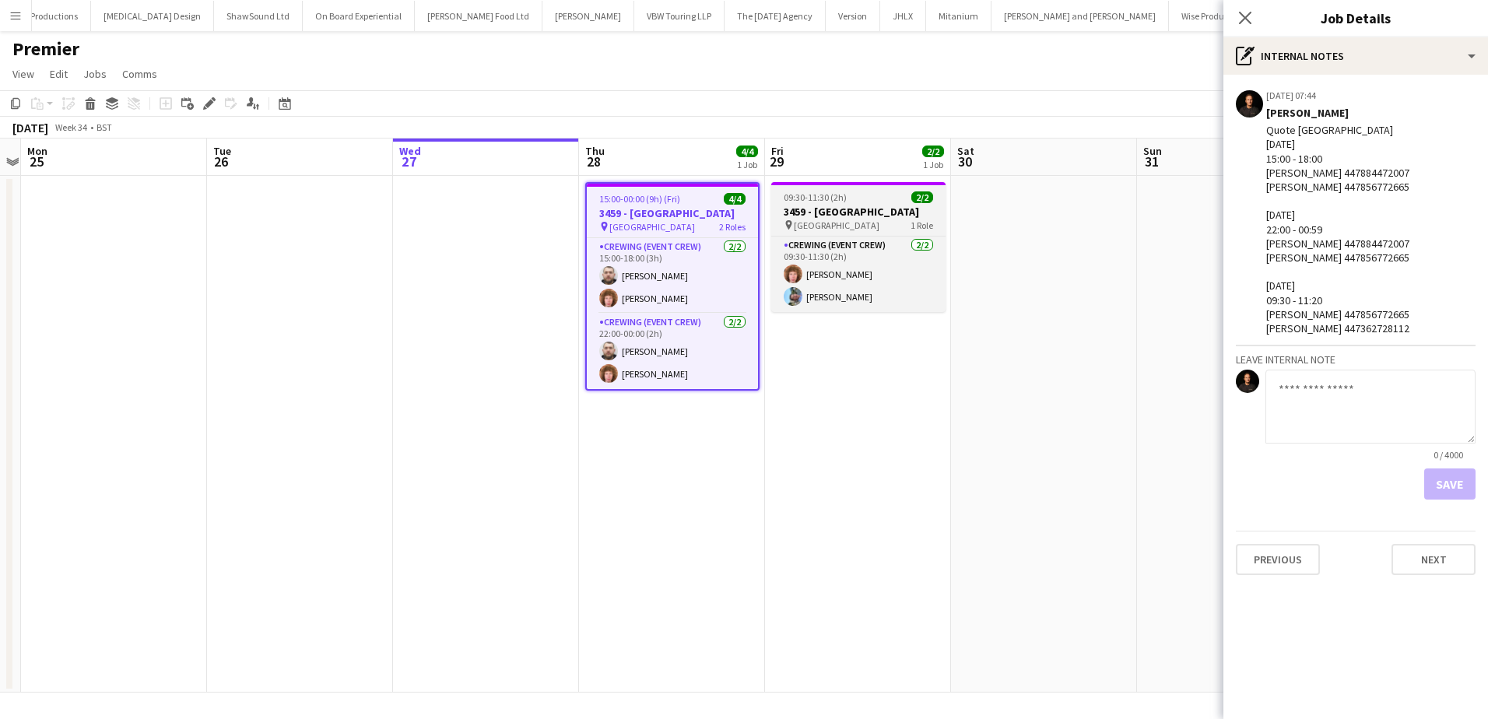
click at [835, 209] on h3 "3459 - [GEOGRAPHIC_DATA]" at bounding box center [858, 212] width 174 height 14
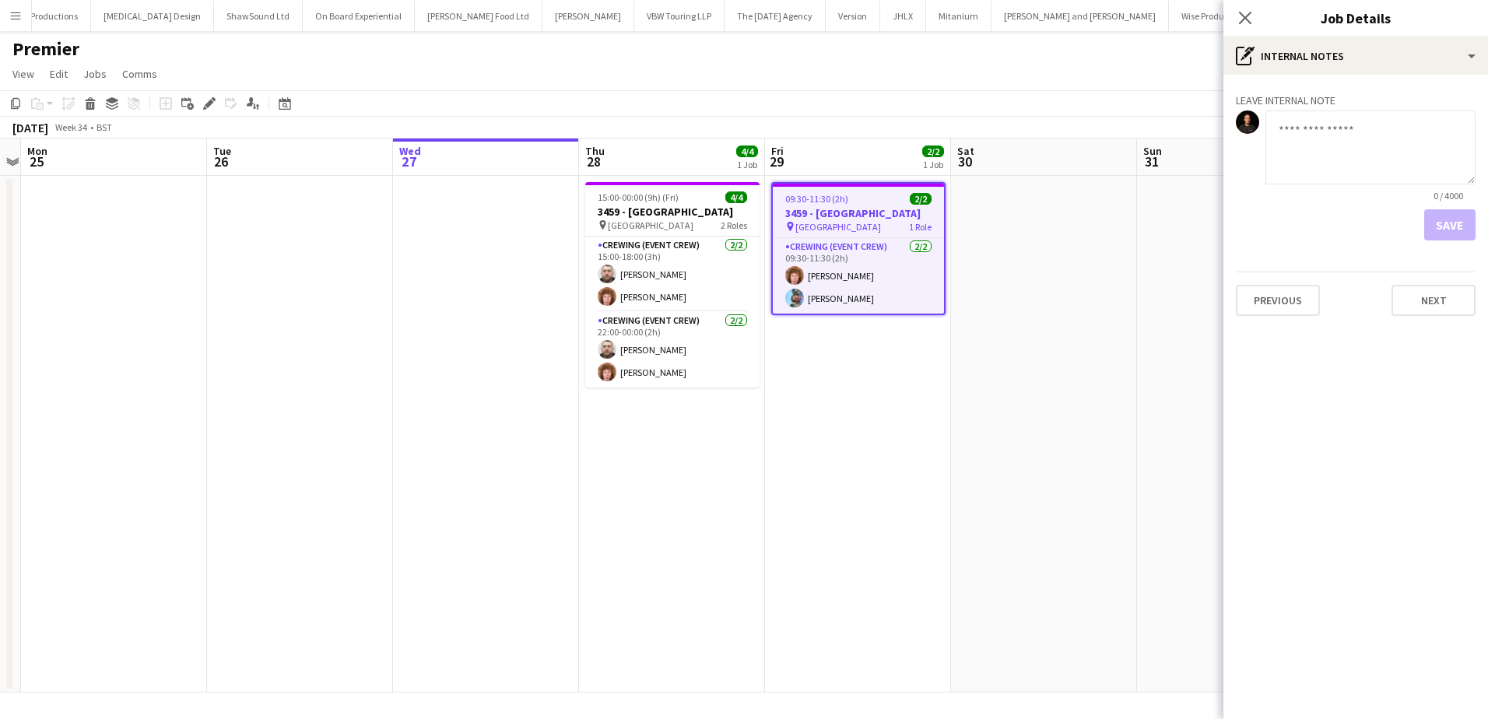
click at [1294, 141] on textarea at bounding box center [1370, 147] width 210 height 74
paste textarea "**********"
type textarea "**********"
click at [1466, 233] on button "Save" at bounding box center [1449, 224] width 51 height 31
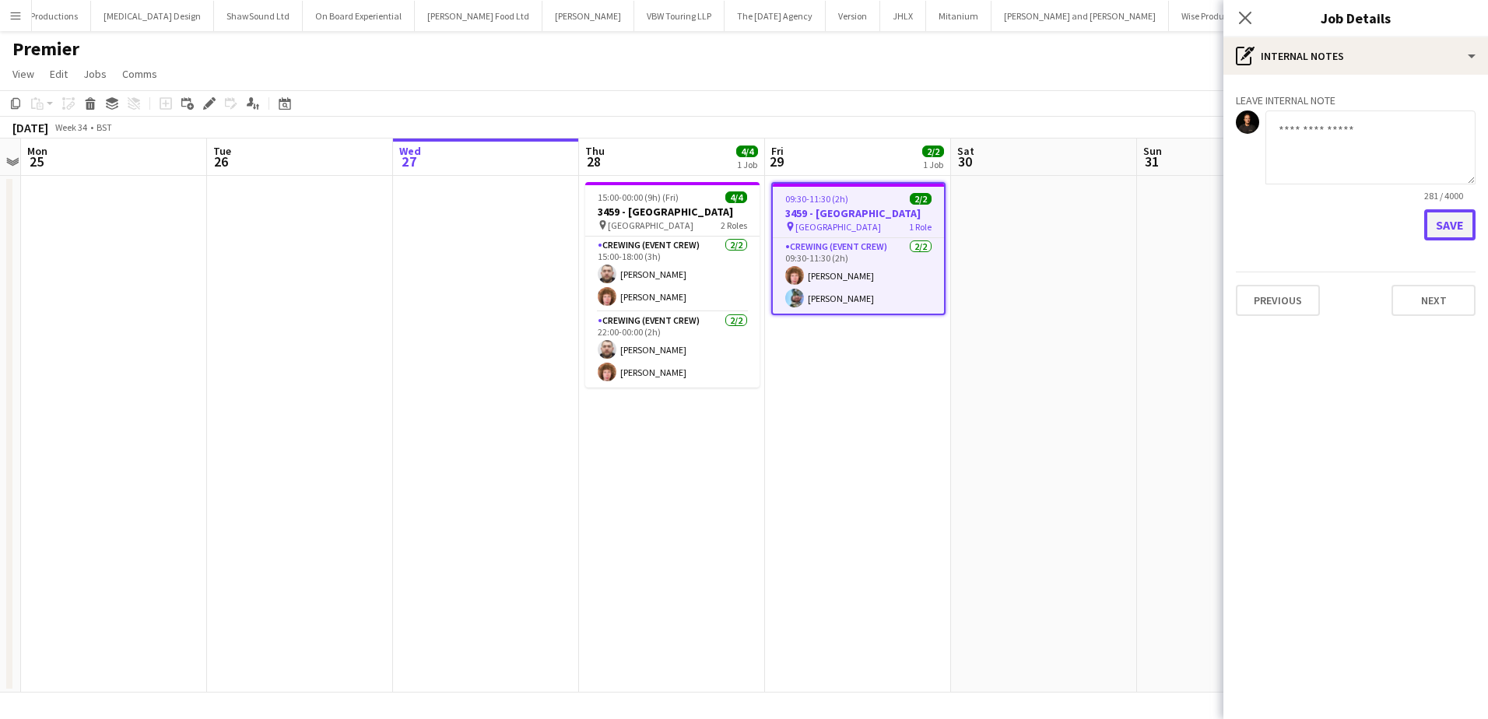
scroll to position [0, 0]
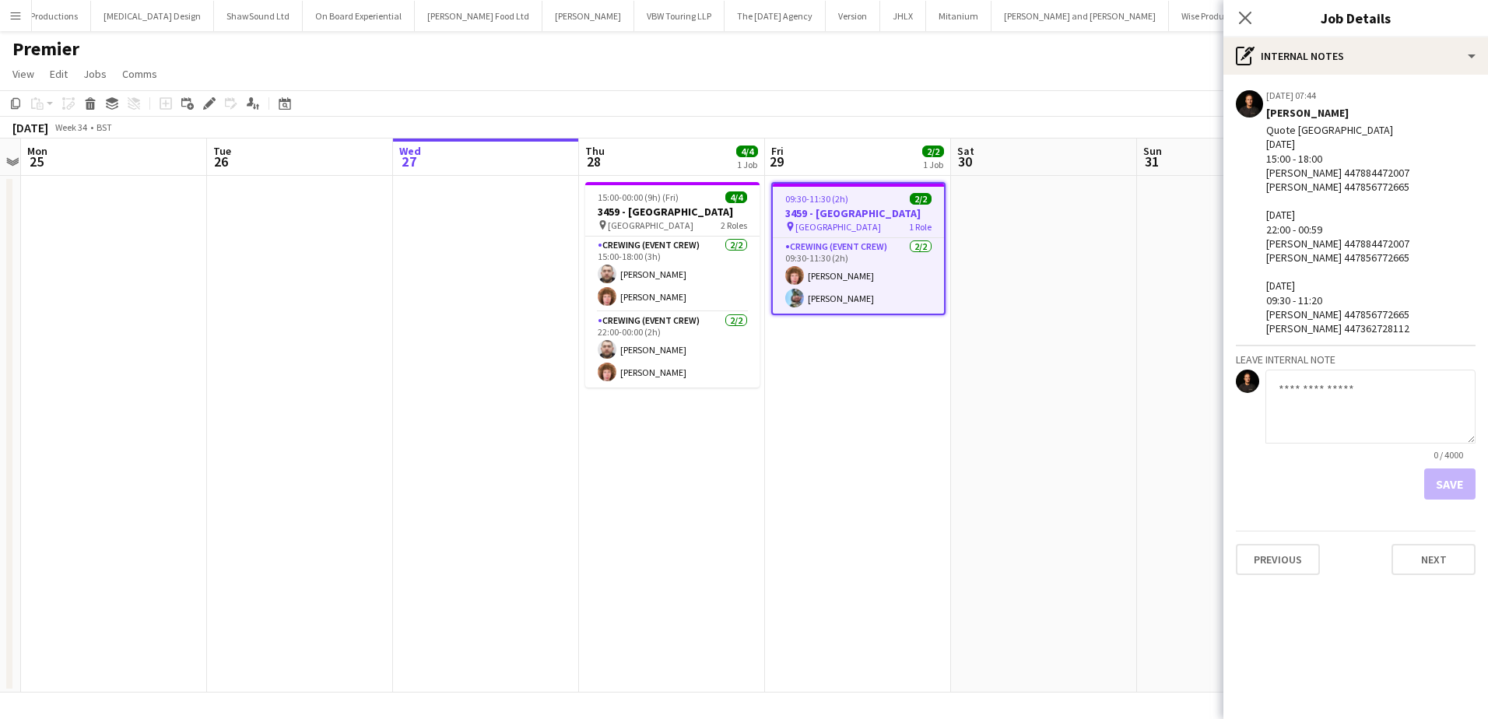
click at [1118, 296] on app-date-cell at bounding box center [1044, 434] width 186 height 517
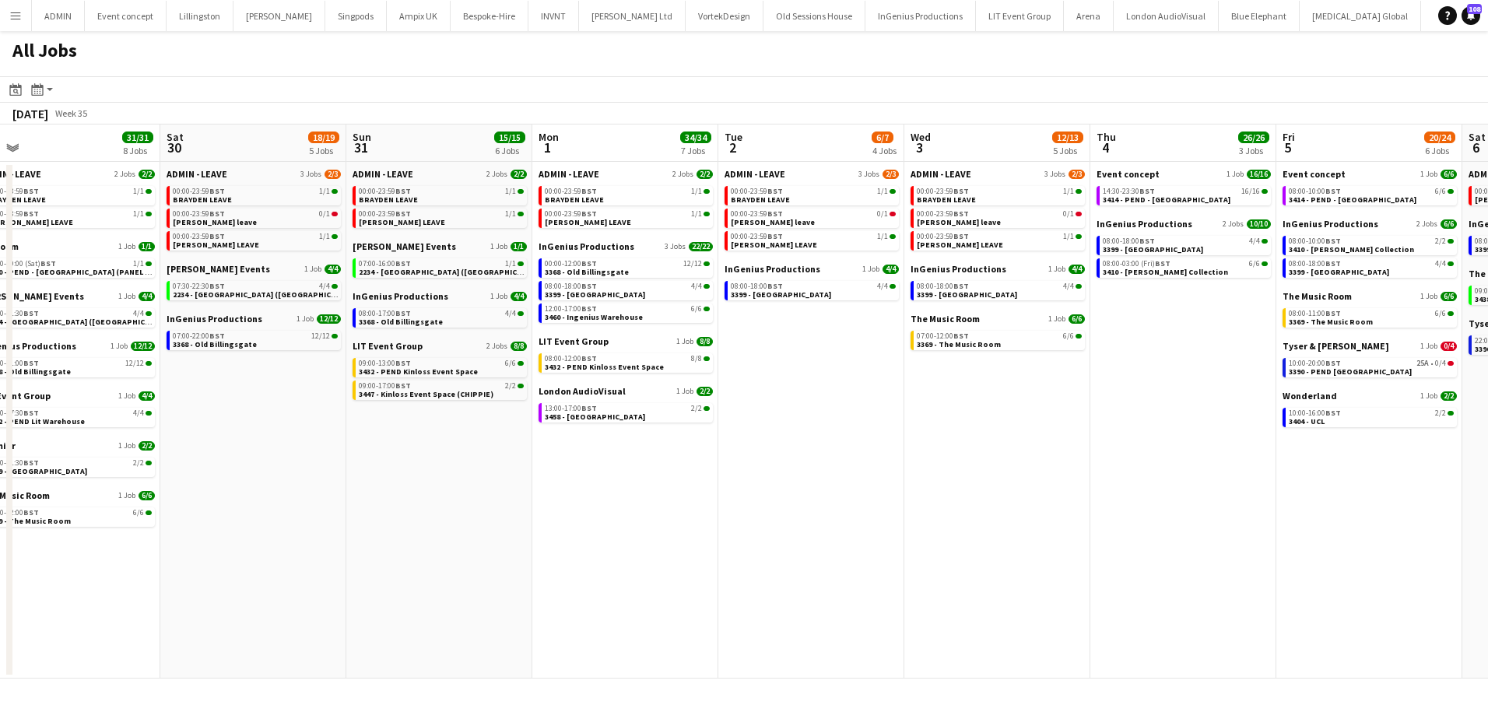
scroll to position [0, 433]
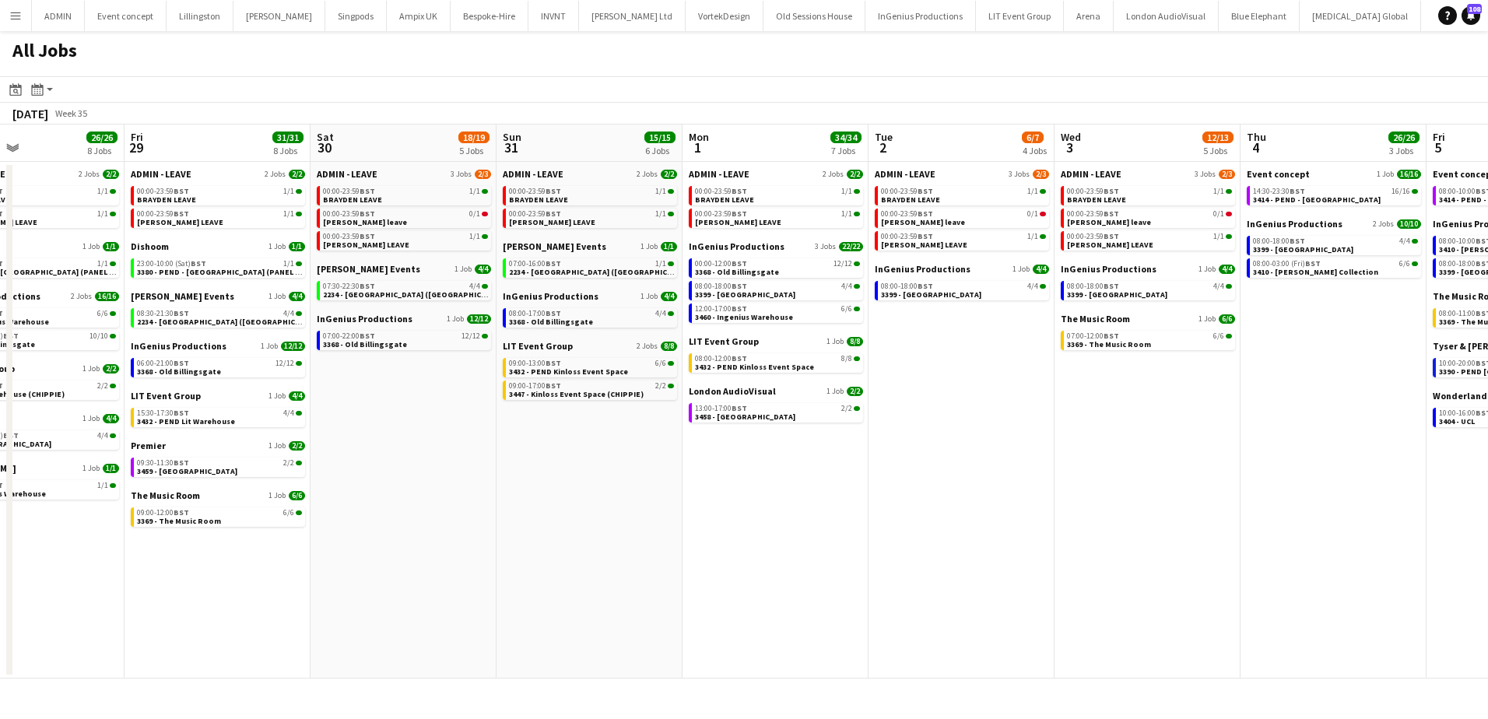
click at [267, 440] on app-all-jobs "All Jobs Date picker AUG 2025 AUG 2025 Monday M Tuesday T Wednesday W Thursday …" at bounding box center [744, 354] width 1488 height 647
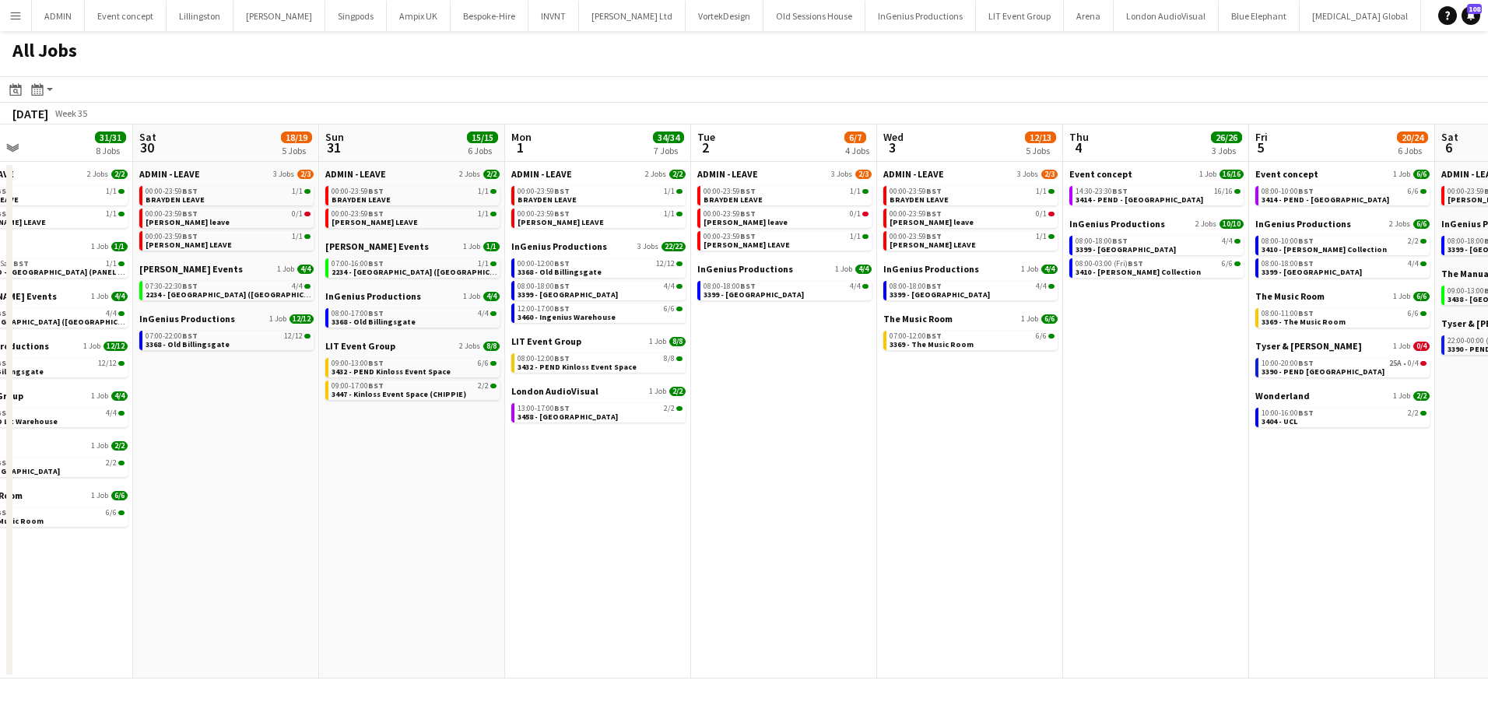
drag, startPoint x: 622, startPoint y: 492, endPoint x: 1008, endPoint y: 489, distance: 385.9
click at [1008, 489] on app-calendar-viewport "Wed 27 13/13 8 Jobs Thu 28 26/26 8 Jobs Fri 29 31/31 8 Jobs Sat 30 18/19 5 Jobs…" at bounding box center [744, 401] width 1488 height 554
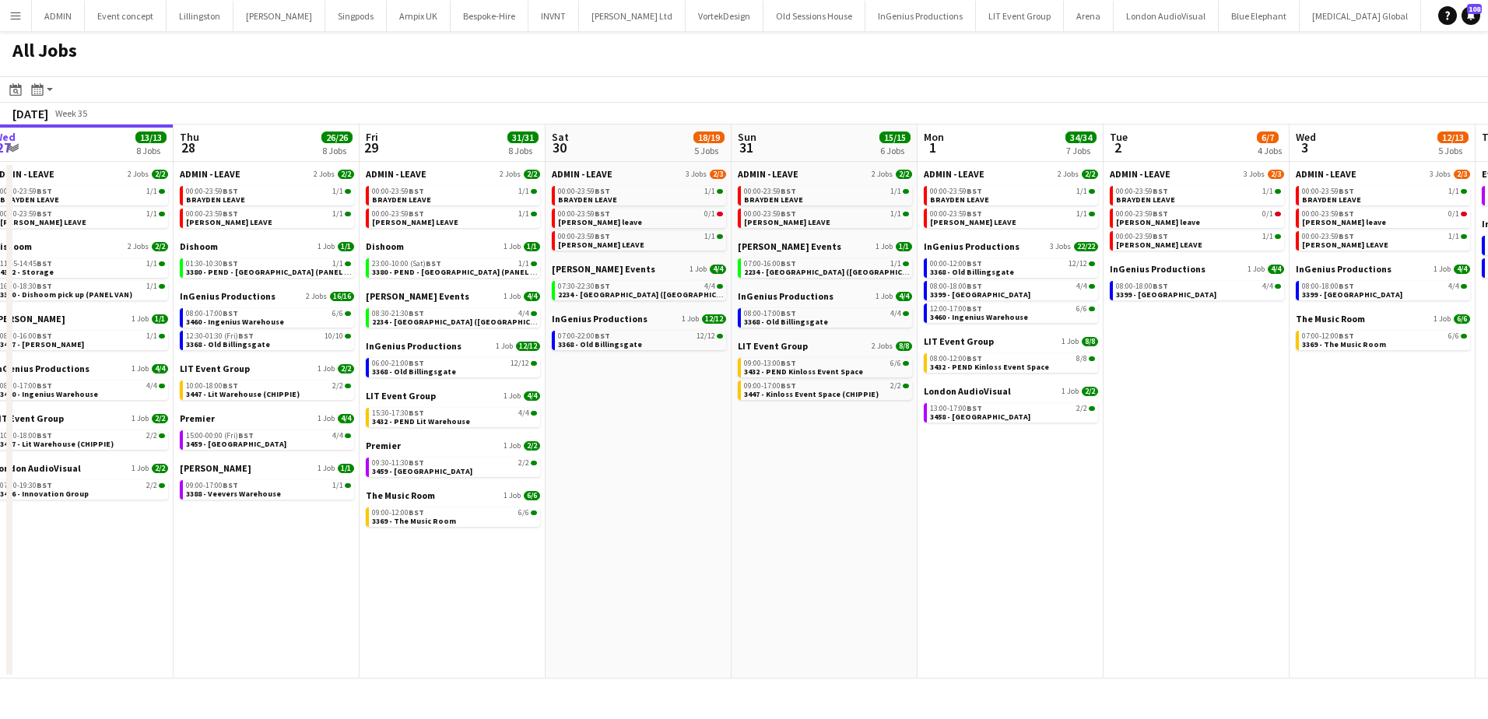
scroll to position [0, 378]
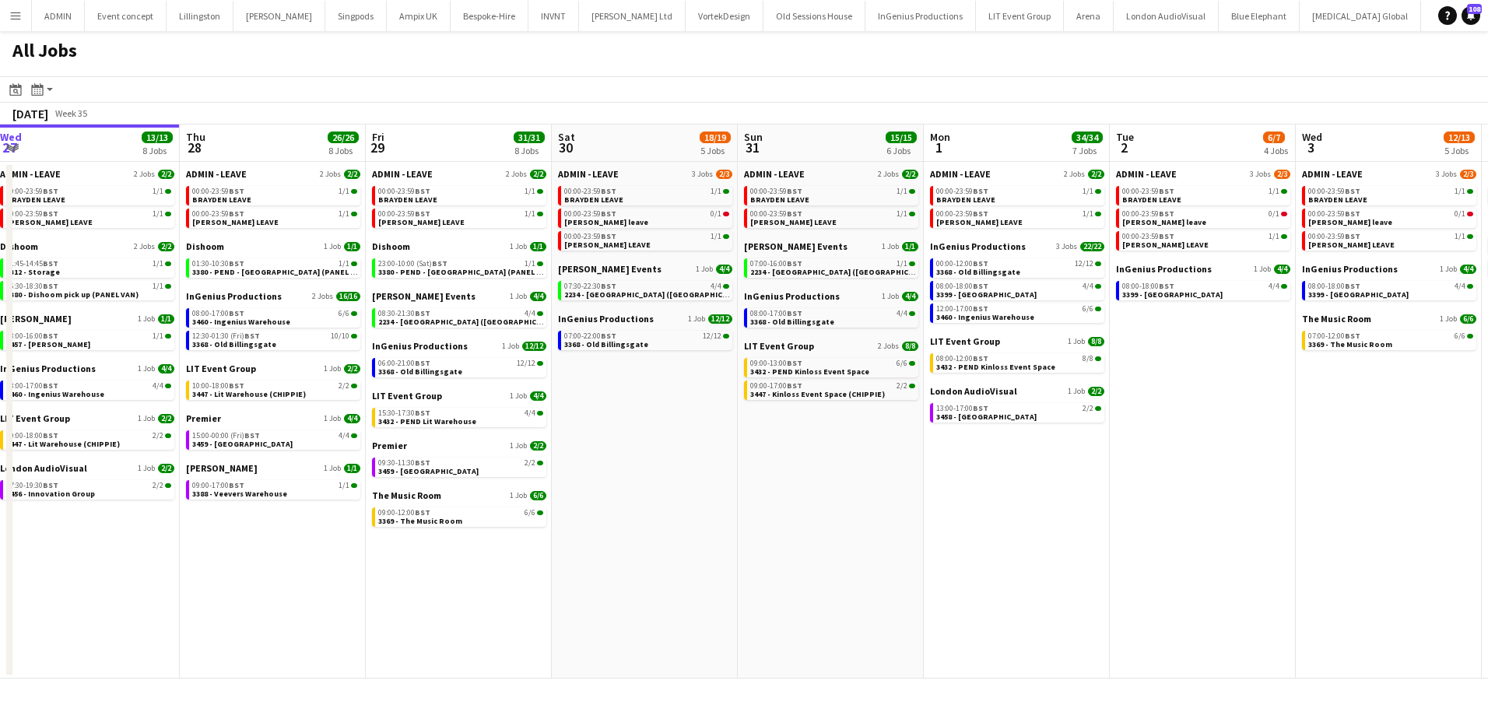
drag, startPoint x: 825, startPoint y: 510, endPoint x: 1028, endPoint y: 531, distance: 203.3
click at [1028, 531] on app-calendar-viewport "Mon 25 3/3 3 Jobs Tue 26 25/29 9 Jobs Wed 27 13/13 8 Jobs Thu 28 26/26 8 Jobs F…" at bounding box center [744, 401] width 1488 height 554
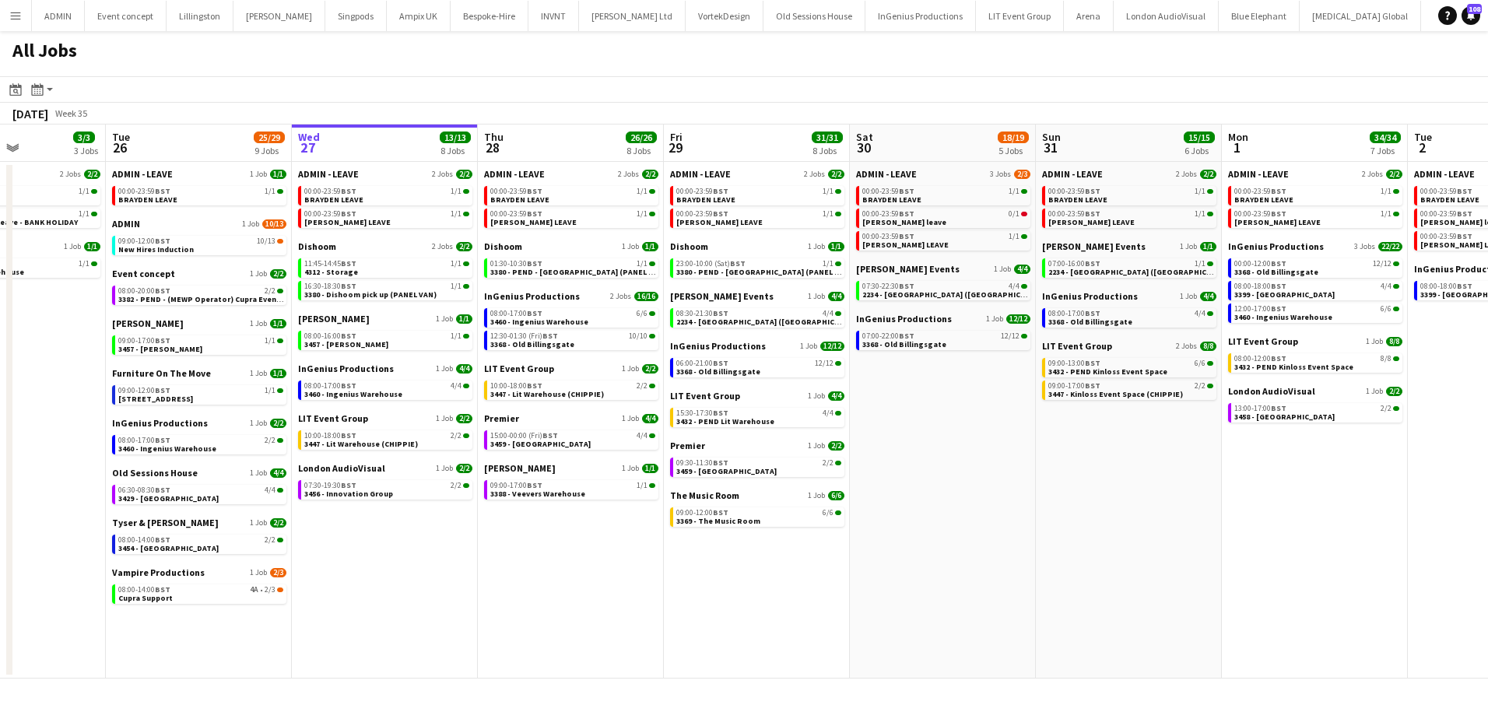
scroll to position [0, 450]
drag, startPoint x: 237, startPoint y: 575, endPoint x: 537, endPoint y: 572, distance: 299.5
click at [537, 572] on app-calendar-viewport "Sat 23 10/10 5 Jobs Sun 24 10/10 5 Jobs Mon 25 3/3 3 Jobs Tue 26 25/29 9 Jobs W…" at bounding box center [744, 401] width 1488 height 554
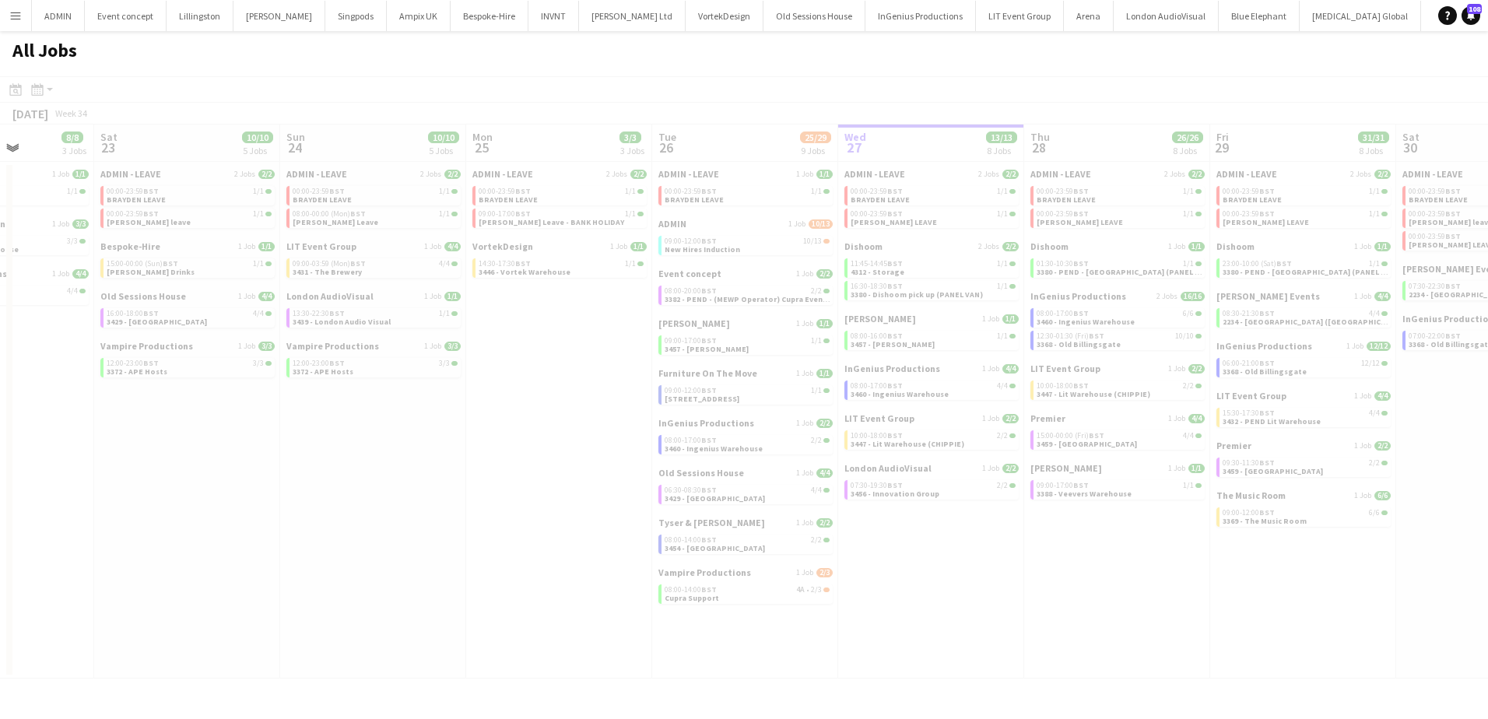
drag, startPoint x: 47, startPoint y: 423, endPoint x: 854, endPoint y: 447, distance: 807.1
click at [1102, 447] on app-all-jobs "All Jobs Date picker AUG 2025 AUG 2025 Monday M Tuesday T Wednesday W Thursday …" at bounding box center [744, 354] width 1488 height 647
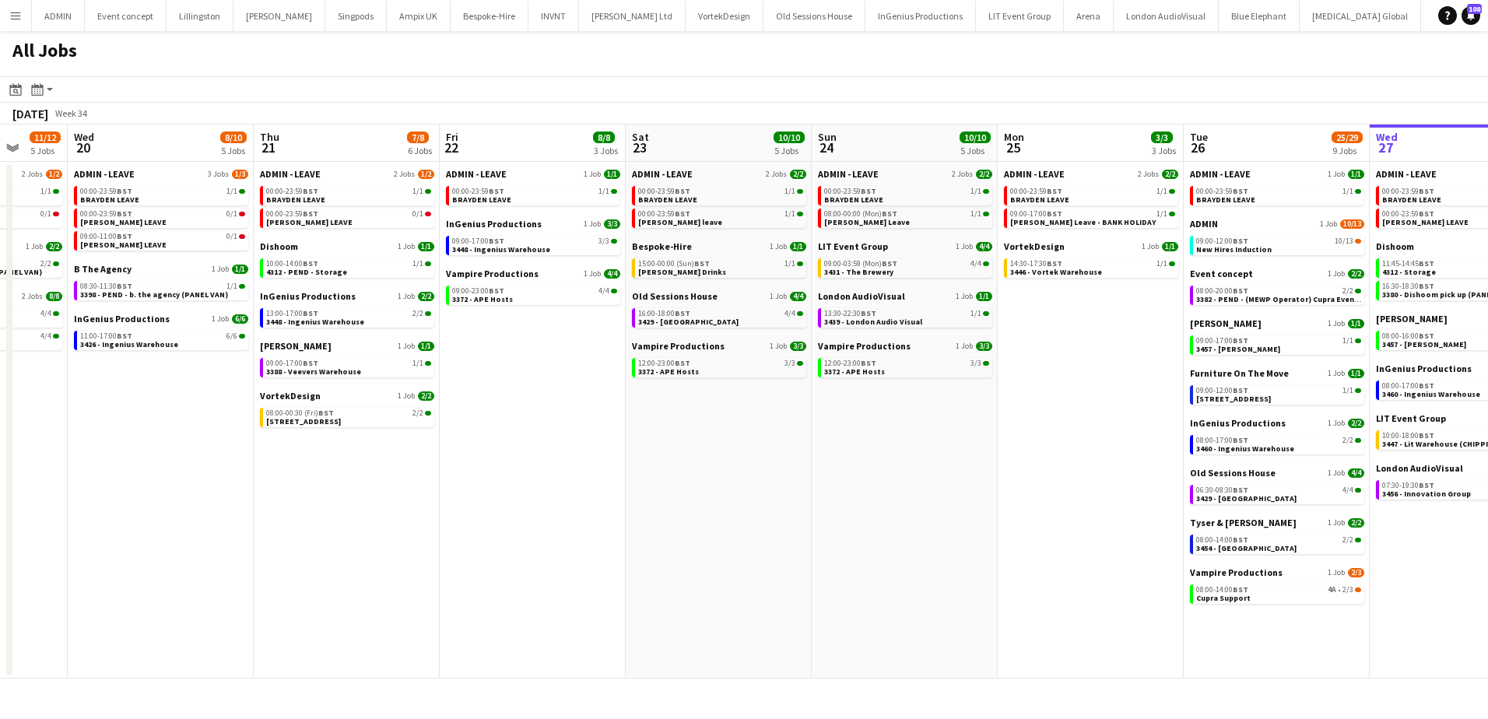
click at [1034, 497] on app-all-jobs "All Jobs Date picker AUG 2025 AUG 2025 Monday M Tuesday T Wednesday W Thursday …" at bounding box center [744, 354] width 1488 height 647
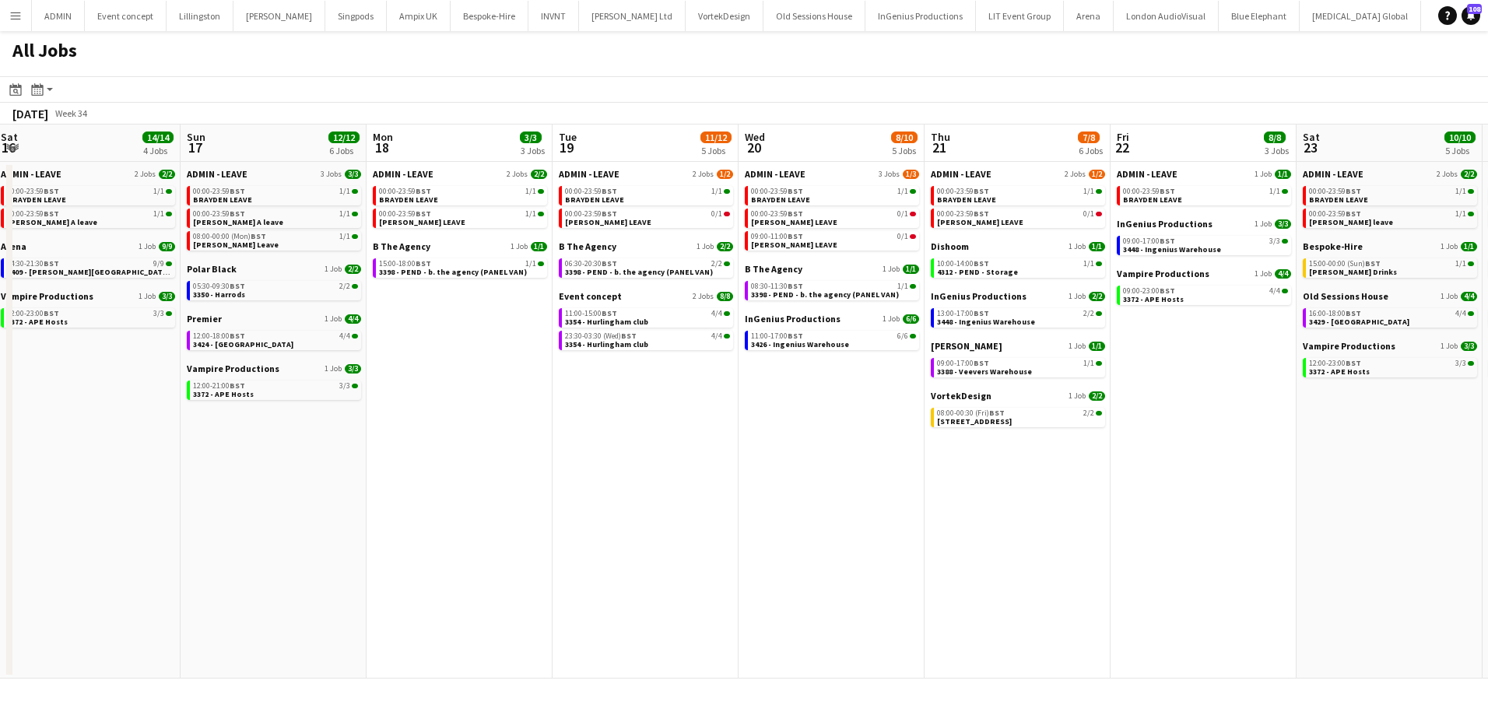
drag, startPoint x: 368, startPoint y: 539, endPoint x: 853, endPoint y: 526, distance: 484.9
click at [853, 526] on app-calendar-viewport "Thu 14 8/8 4 Jobs Fri 15 31/31 9 Jobs Sat 16 14/14 4 Jobs Sun 17 12/12 6 Jobs M…" at bounding box center [744, 401] width 1488 height 554
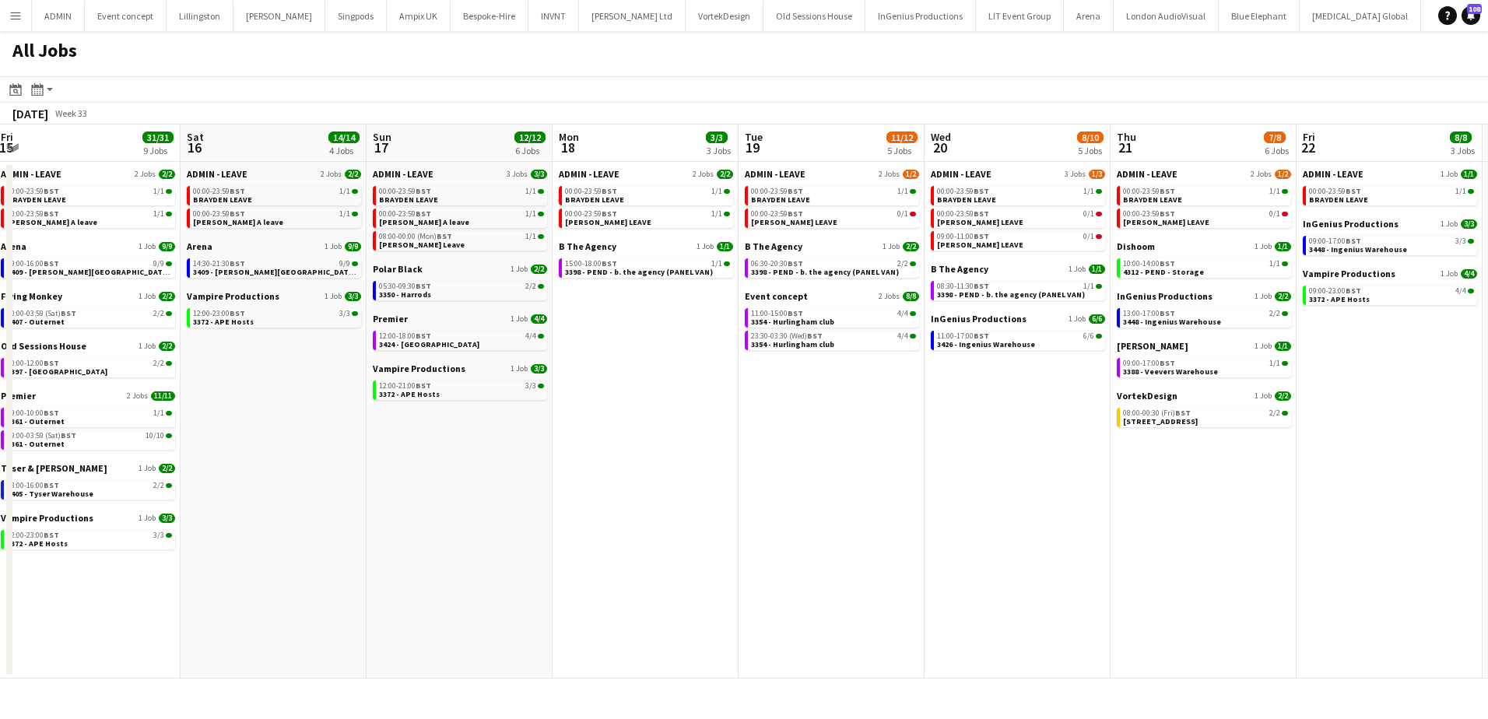
scroll to position [0, 493]
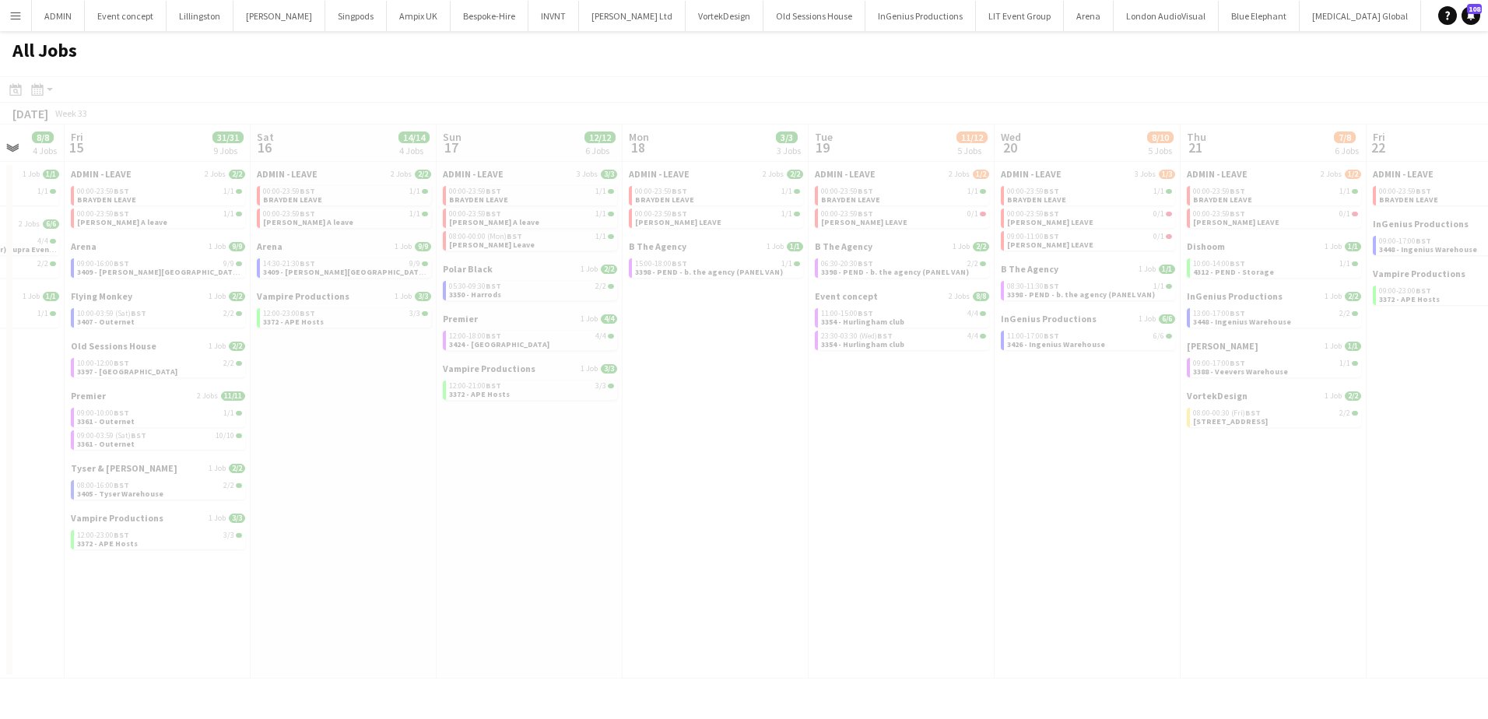
drag, startPoint x: 350, startPoint y: 559, endPoint x: 590, endPoint y: 557, distance: 239.6
click at [699, 547] on app-calendar-viewport "Tue 12 Wed 13 9/9 6 Jobs Thu 14 8/8 4 Jobs Fri 15 31/31 9 Jobs Sat 16 14/14 4 J…" at bounding box center [744, 401] width 1488 height 554
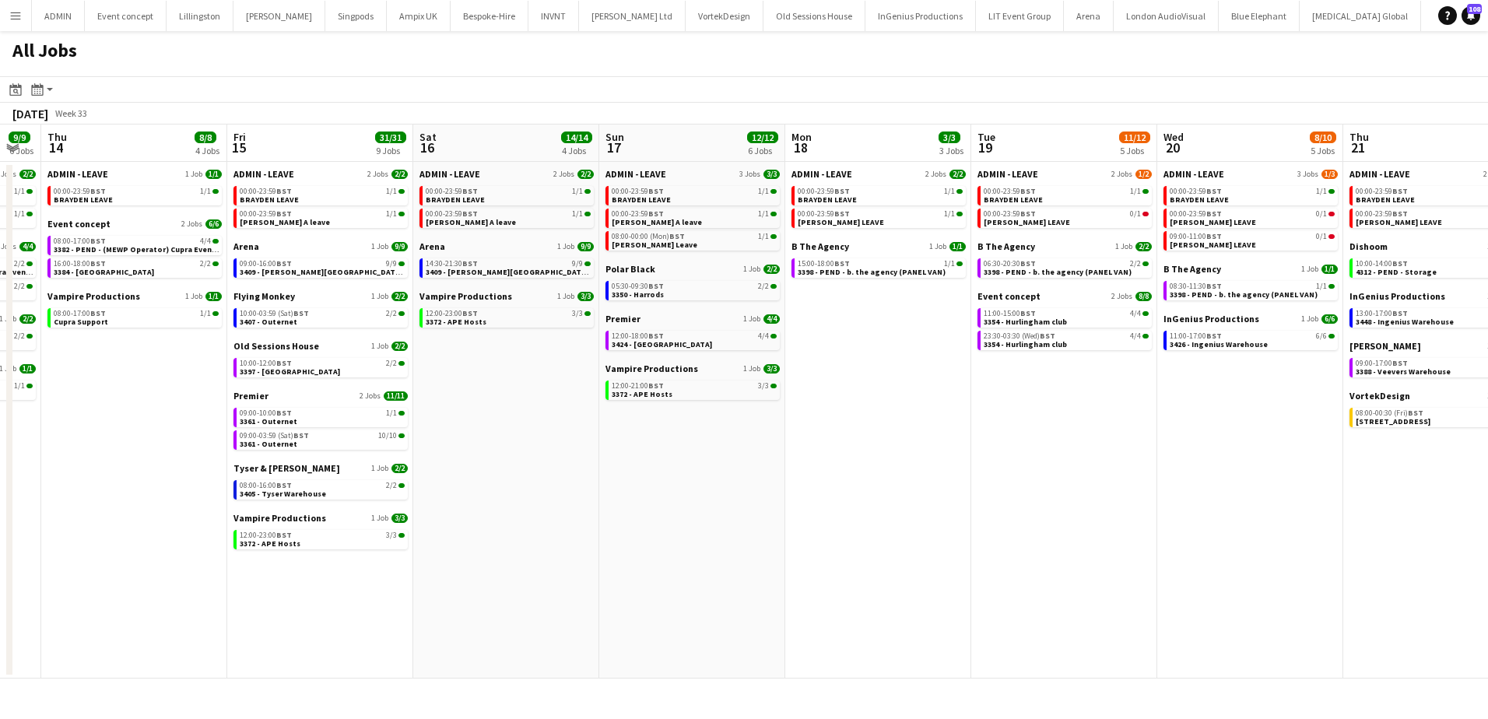
drag, startPoint x: 351, startPoint y: 489, endPoint x: 512, endPoint y: 485, distance: 161.1
click at [512, 485] on app-calendar-viewport "Tue 12 6/8 7 Jobs Wed 13 9/9 6 Jobs Thu 14 8/8 4 Jobs Fri 15 31/31 9 Jobs Sat 1…" at bounding box center [744, 401] width 1488 height 554
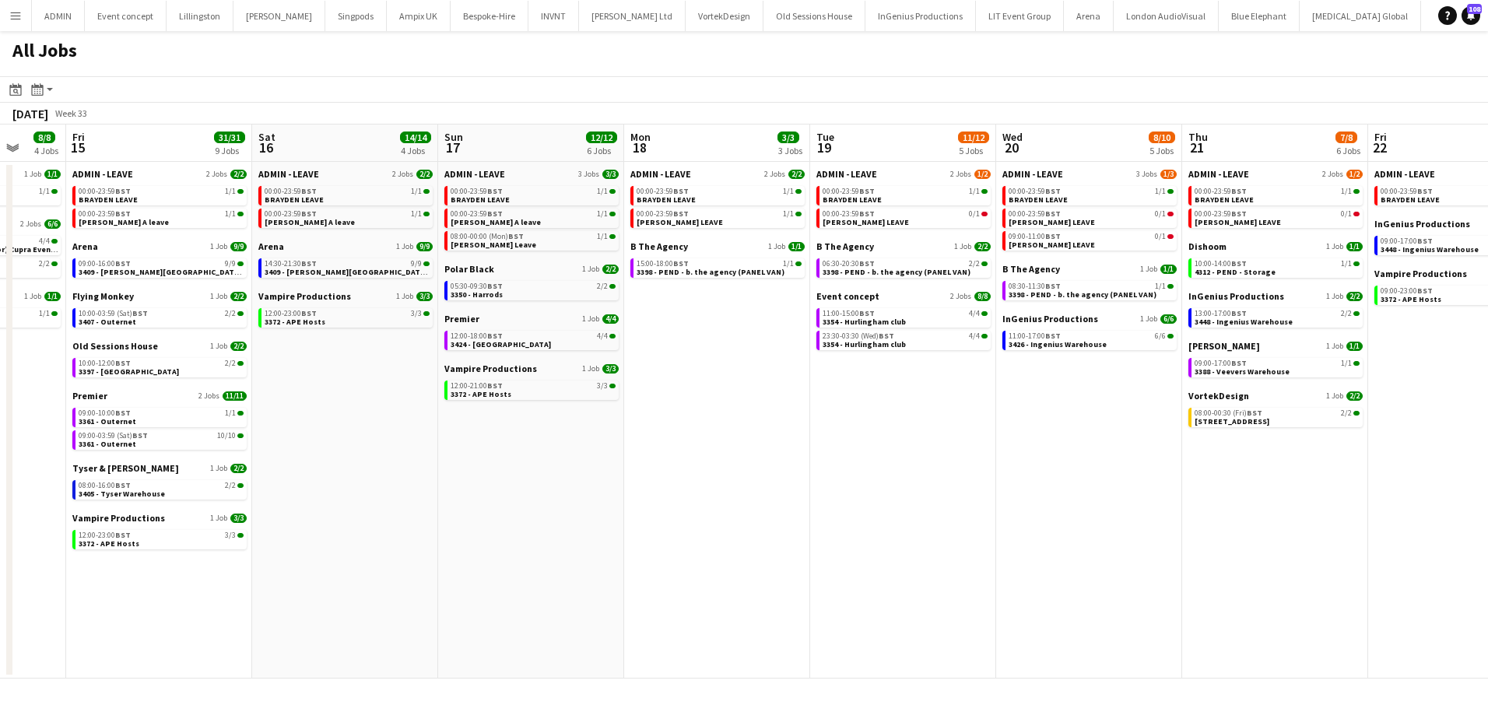
drag, startPoint x: 1026, startPoint y: 503, endPoint x: 305, endPoint y: 482, distance: 721.5
click at [305, 482] on app-calendar-viewport "Tue 12 6/8 7 Jobs Wed 13 9/9 6 Jobs Thu 14 8/8 4 Jobs Fri 15 31/31 9 Jobs Sat 1…" at bounding box center [744, 401] width 1488 height 554
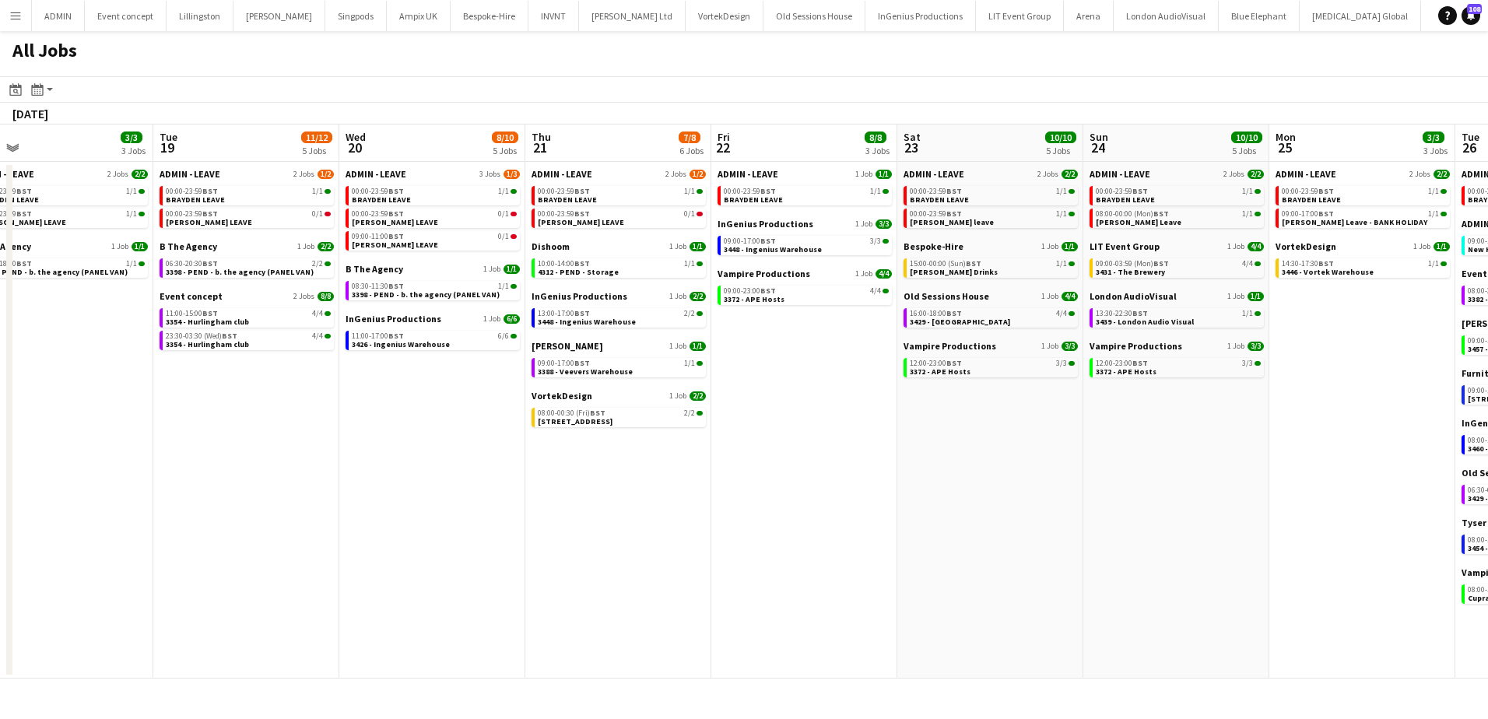
drag, startPoint x: 1321, startPoint y: 521, endPoint x: 625, endPoint y: 513, distance: 696.4
click at [625, 513] on app-calendar-viewport "Fri 15 31/31 9 Jobs Sat 16 14/14 4 Jobs Sun 17 12/12 6 Jobs Mon 18 3/3 3 Jobs T…" at bounding box center [744, 401] width 1488 height 554
